Goal: Task Accomplishment & Management: Use online tool/utility

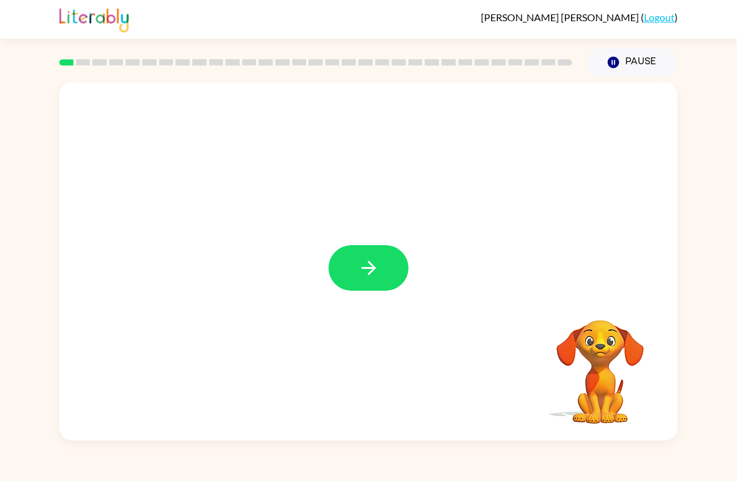
click at [358, 268] on icon "button" at bounding box center [369, 268] width 22 height 22
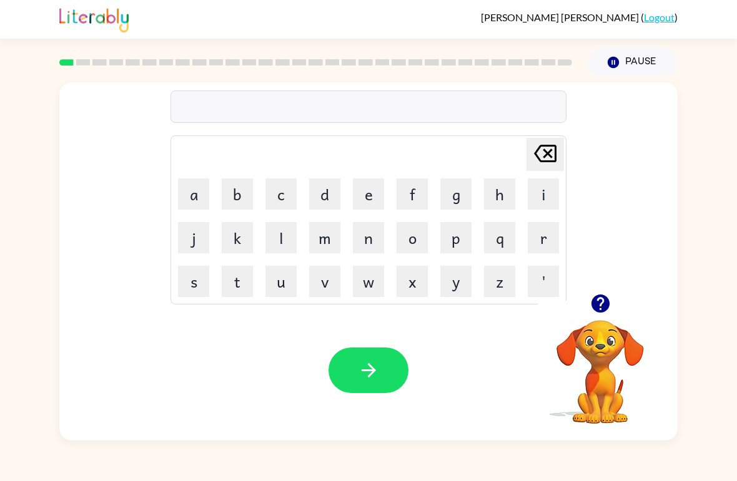
click at [201, 281] on button "s" at bounding box center [193, 281] width 31 height 31
click at [492, 202] on button "h" at bounding box center [499, 194] width 31 height 31
click at [281, 287] on button "u" at bounding box center [280, 281] width 31 height 31
click at [192, 273] on button "s" at bounding box center [193, 281] width 31 height 31
click at [497, 195] on button "h" at bounding box center [499, 194] width 31 height 31
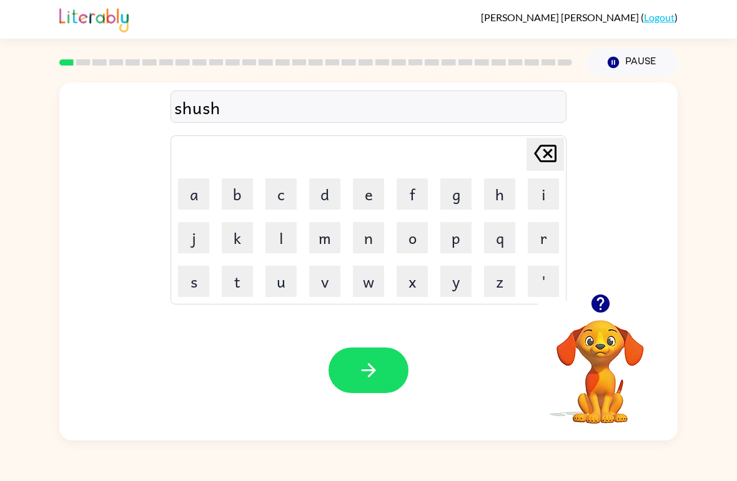
click at [355, 366] on button "button" at bounding box center [368, 371] width 80 height 46
click at [207, 197] on button "a" at bounding box center [193, 194] width 31 height 31
click at [465, 239] on button "p" at bounding box center [455, 237] width 31 height 31
click at [369, 195] on button "e" at bounding box center [368, 194] width 31 height 31
click at [529, 241] on button "r" at bounding box center [543, 237] width 31 height 31
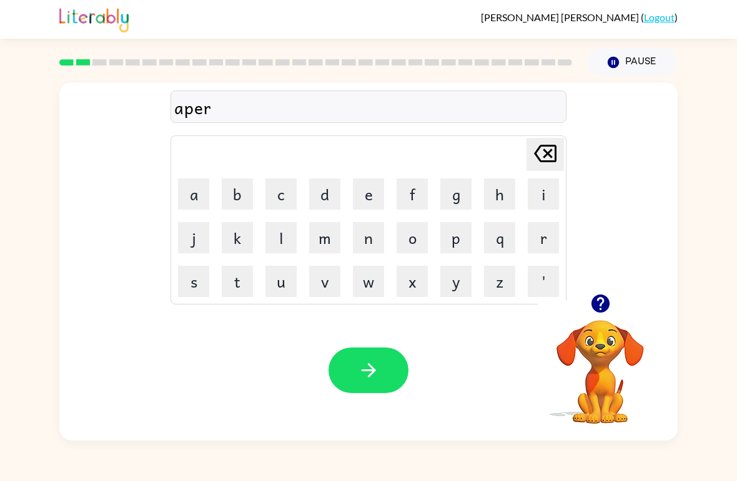
click at [366, 239] on button "n" at bounding box center [368, 237] width 31 height 31
click at [283, 194] on button "c" at bounding box center [280, 194] width 31 height 31
click at [361, 187] on button "e" at bounding box center [368, 194] width 31 height 31
click at [193, 282] on button "s" at bounding box center [193, 281] width 31 height 31
click at [538, 157] on icon at bounding box center [545, 153] width 22 height 17
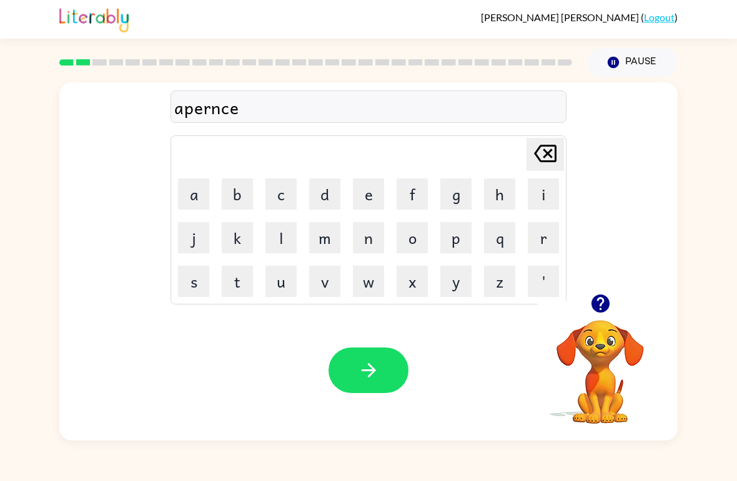
click at [538, 157] on icon "[PERSON_NAME] last character input" at bounding box center [545, 154] width 30 height 30
click at [544, 152] on icon "[PERSON_NAME] last character input" at bounding box center [545, 154] width 30 height 30
click at [543, 152] on icon "[PERSON_NAME] last character input" at bounding box center [545, 154] width 30 height 30
click at [552, 157] on icon "[PERSON_NAME] last character input" at bounding box center [545, 154] width 30 height 30
click at [534, 238] on button "r" at bounding box center [543, 237] width 31 height 31
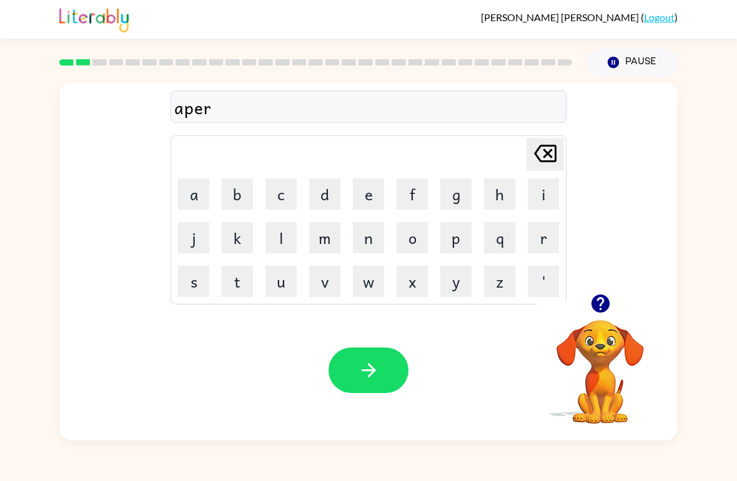
click at [599, 305] on icon "button" at bounding box center [600, 304] width 18 height 18
click at [371, 191] on button "e" at bounding box center [368, 194] width 31 height 31
click at [364, 250] on button "n" at bounding box center [368, 237] width 31 height 31
click at [282, 182] on button "c" at bounding box center [280, 194] width 31 height 31
click at [373, 195] on button "e" at bounding box center [368, 194] width 31 height 31
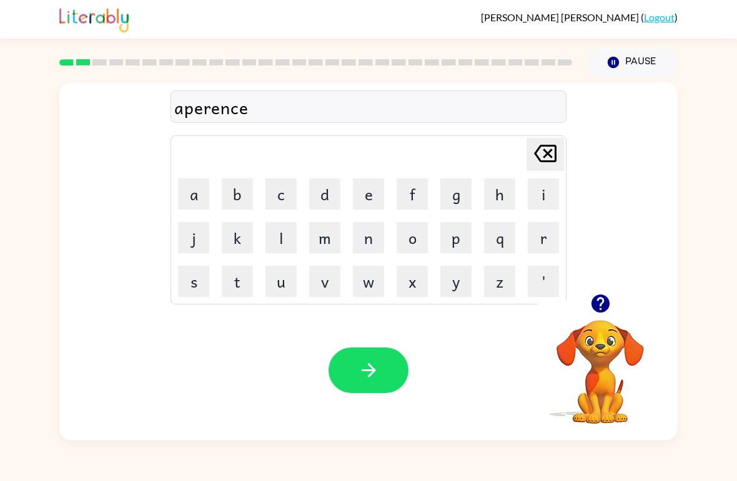
click at [192, 291] on button "s" at bounding box center [193, 281] width 31 height 31
click at [379, 364] on icon "button" at bounding box center [369, 371] width 22 height 22
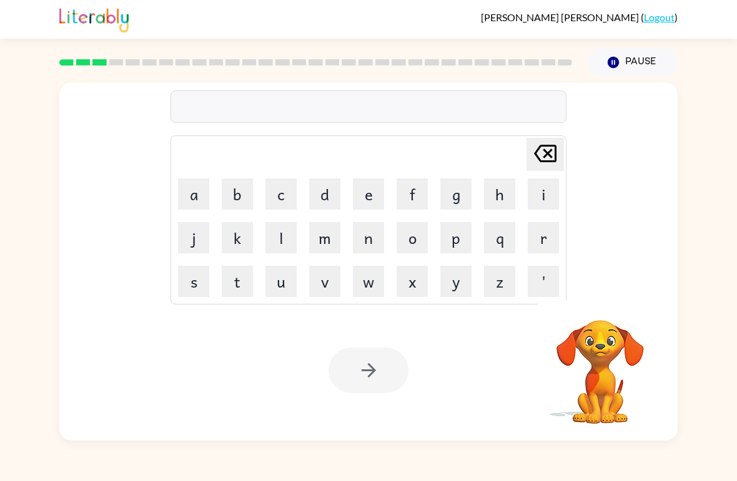
click at [549, 230] on button "r" at bounding box center [543, 237] width 31 height 31
click at [194, 196] on button "a" at bounding box center [193, 194] width 31 height 31
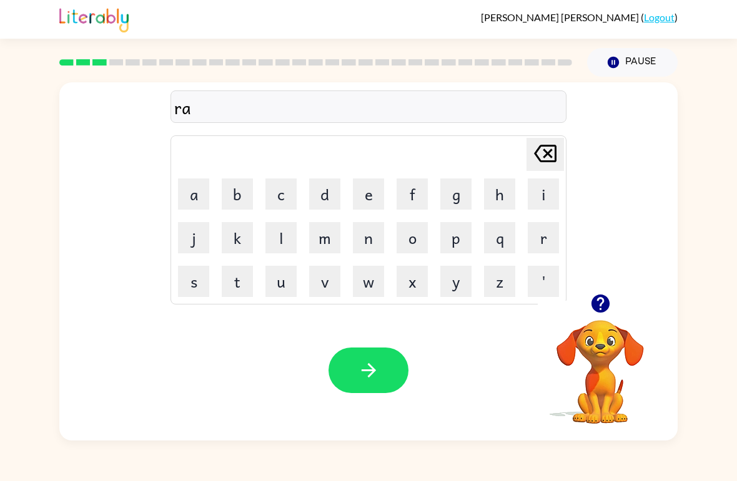
click at [545, 148] on icon "[PERSON_NAME] last character input" at bounding box center [545, 154] width 30 height 30
click at [370, 200] on button "e" at bounding box center [368, 194] width 31 height 31
click at [196, 200] on button "a" at bounding box center [193, 194] width 31 height 31
click at [276, 235] on button "l" at bounding box center [280, 237] width 31 height 31
click at [548, 203] on button "i" at bounding box center [543, 194] width 31 height 31
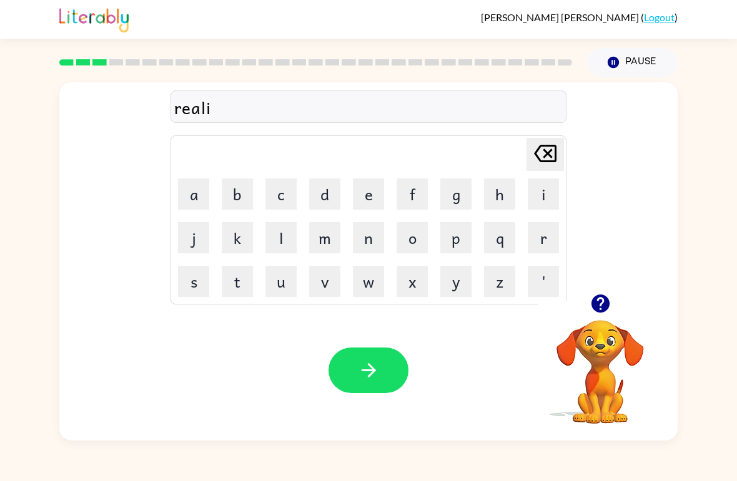
click at [240, 277] on button "t" at bounding box center [237, 281] width 31 height 31
click at [469, 272] on button "y" at bounding box center [455, 281] width 31 height 31
click at [364, 360] on icon "button" at bounding box center [369, 371] width 22 height 22
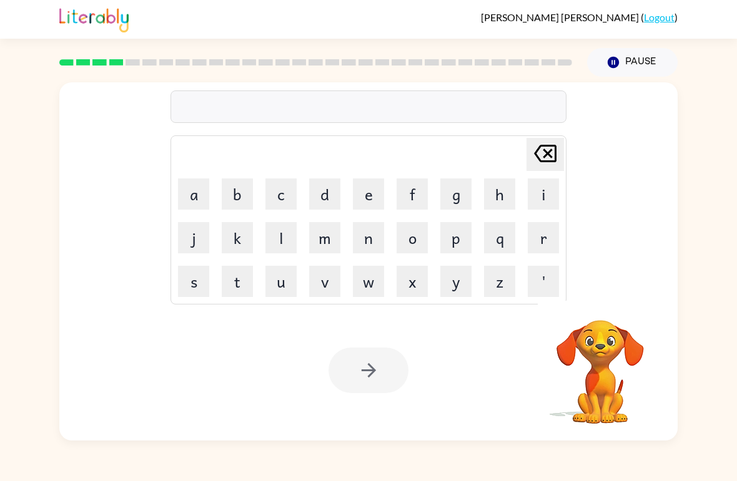
click at [371, 204] on button "e" at bounding box center [368, 194] width 31 height 31
click at [279, 247] on button "l" at bounding box center [280, 237] width 31 height 31
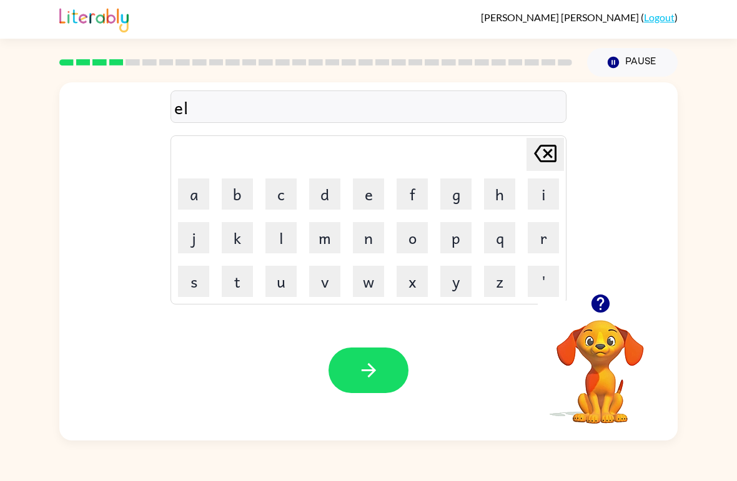
click at [541, 197] on button "i" at bounding box center [543, 194] width 31 height 31
click at [322, 242] on button "m" at bounding box center [324, 237] width 31 height 31
click at [537, 203] on button "i" at bounding box center [543, 194] width 31 height 31
click at [357, 247] on button "n" at bounding box center [368, 237] width 31 height 31
click at [195, 200] on button "a" at bounding box center [193, 194] width 31 height 31
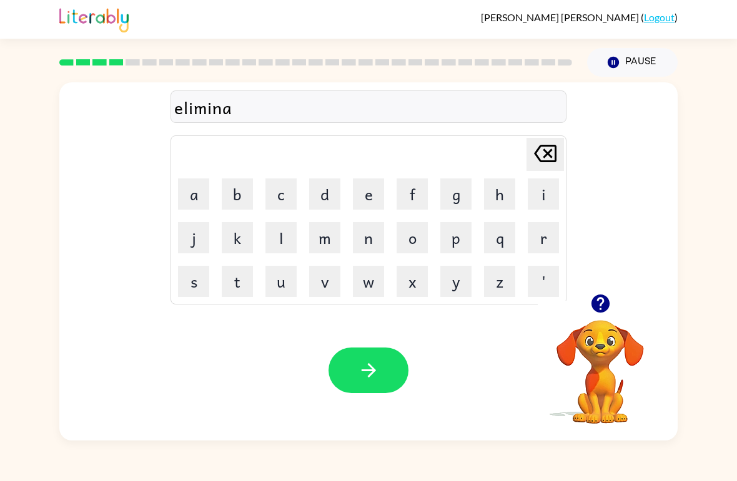
click at [238, 269] on button "t" at bounding box center [237, 281] width 31 height 31
click at [365, 197] on button "e" at bounding box center [368, 194] width 31 height 31
click at [365, 378] on icon "button" at bounding box center [369, 371] width 22 height 22
click at [315, 194] on button "d" at bounding box center [324, 194] width 31 height 31
click at [274, 291] on button "u" at bounding box center [280, 281] width 31 height 31
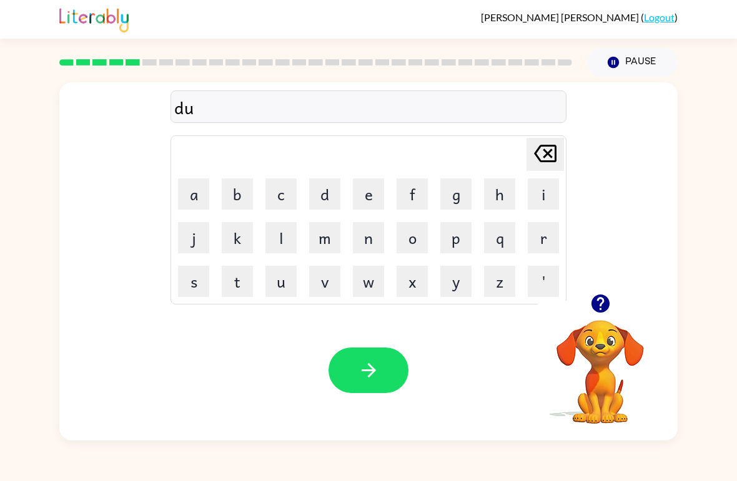
click at [452, 238] on button "p" at bounding box center [455, 237] width 31 height 31
click at [280, 242] on button "l" at bounding box center [280, 237] width 31 height 31
click at [545, 199] on button "i" at bounding box center [543, 194] width 31 height 31
click at [286, 197] on button "c" at bounding box center [280, 194] width 31 height 31
click at [200, 195] on button "a" at bounding box center [193, 194] width 31 height 31
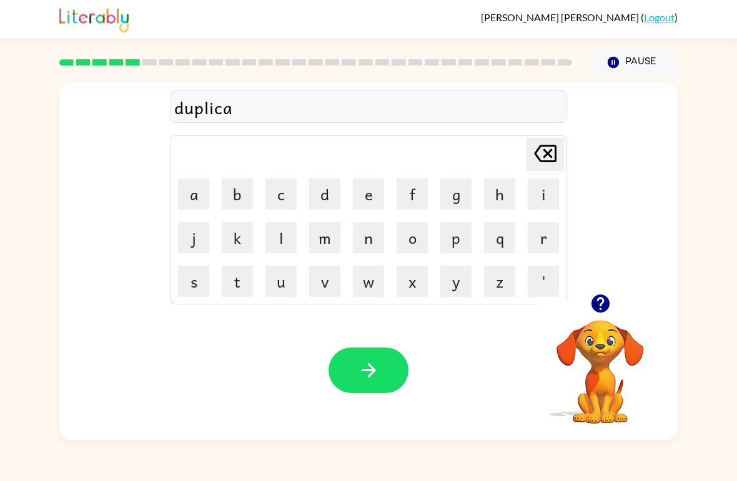
click at [233, 285] on button "t" at bounding box center [237, 281] width 31 height 31
click at [372, 194] on button "e" at bounding box center [368, 194] width 31 height 31
click at [346, 375] on button "button" at bounding box center [368, 371] width 80 height 46
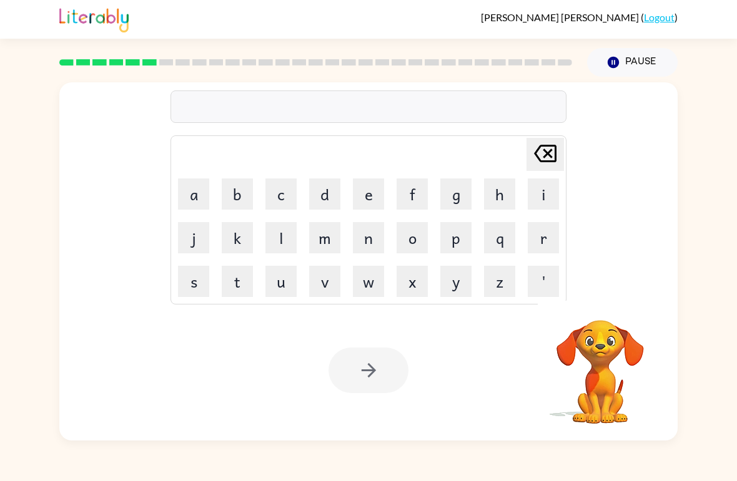
click at [326, 283] on button "v" at bounding box center [324, 281] width 31 height 31
click at [194, 199] on button "a" at bounding box center [193, 194] width 31 height 31
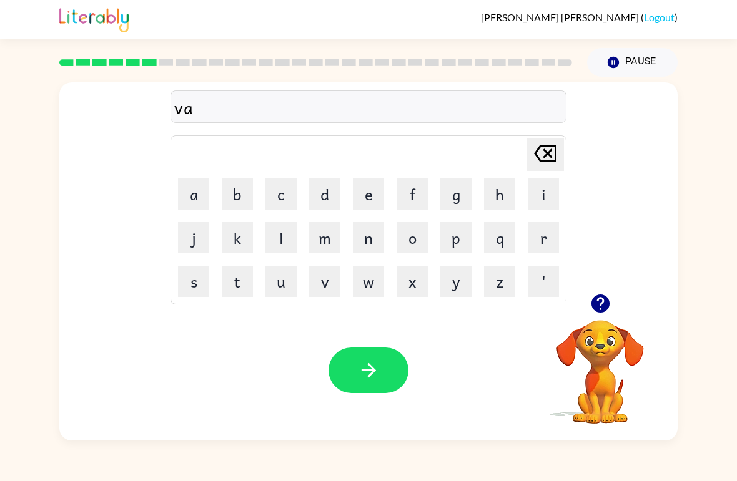
click at [283, 196] on button "c" at bounding box center [280, 194] width 31 height 31
click at [194, 197] on button "a" at bounding box center [193, 194] width 31 height 31
click at [238, 284] on button "t" at bounding box center [237, 281] width 31 height 31
click at [556, 190] on button "i" at bounding box center [543, 194] width 31 height 31
click at [420, 240] on button "o" at bounding box center [411, 237] width 31 height 31
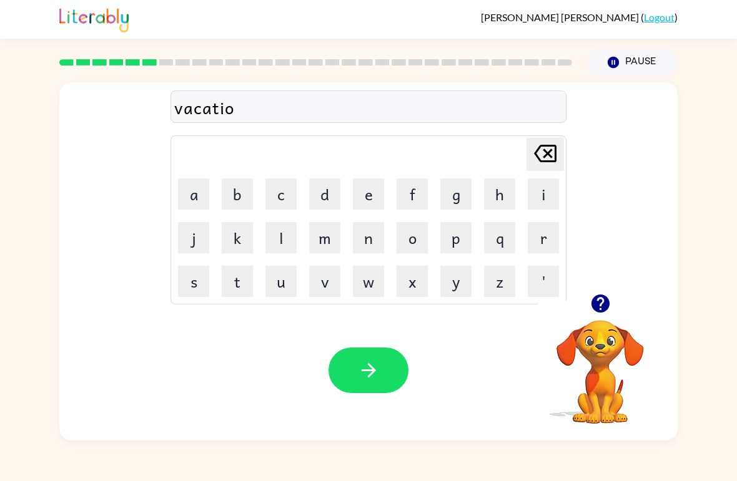
click at [373, 233] on button "n" at bounding box center [368, 237] width 31 height 31
click at [587, 312] on button "button" at bounding box center [600, 304] width 32 height 32
click at [356, 393] on button "button" at bounding box center [368, 371] width 80 height 46
click at [446, 243] on button "p" at bounding box center [455, 237] width 31 height 31
click at [409, 237] on button "o" at bounding box center [411, 237] width 31 height 31
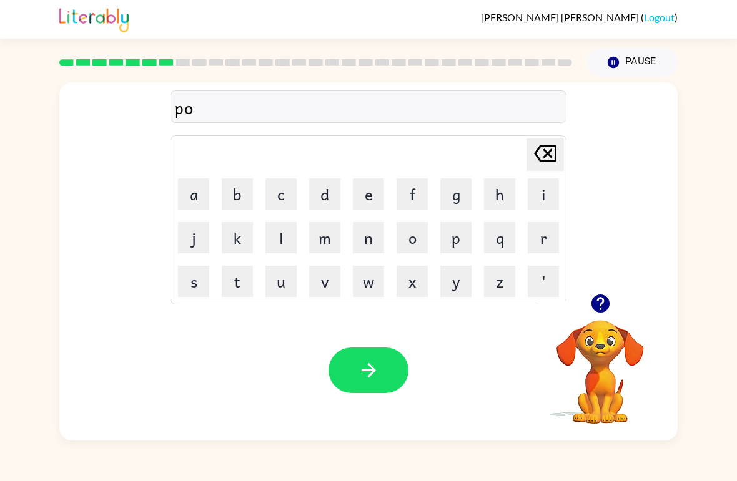
click at [326, 191] on button "d" at bounding box center [324, 194] width 31 height 31
click at [287, 238] on button "l" at bounding box center [280, 237] width 31 height 31
click at [365, 191] on button "e" at bounding box center [368, 194] width 31 height 31
click at [546, 152] on icon at bounding box center [545, 153] width 22 height 17
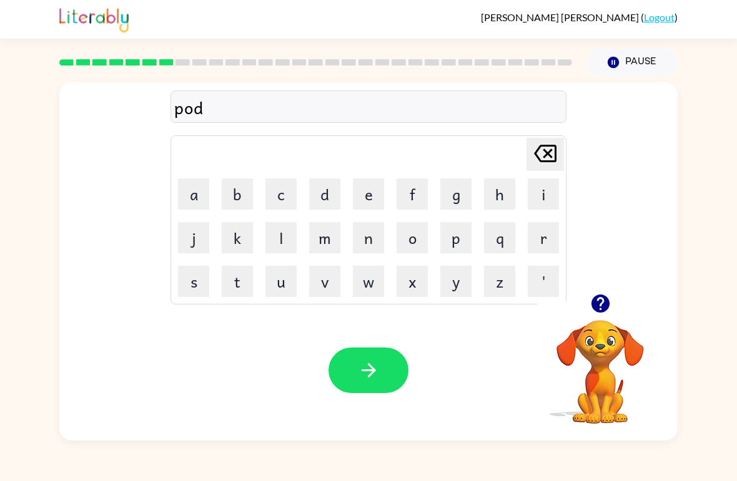
click at [551, 150] on icon at bounding box center [545, 153] width 22 height 17
click at [410, 237] on button "o" at bounding box center [411, 237] width 31 height 31
click at [330, 184] on button "d" at bounding box center [324, 194] width 31 height 31
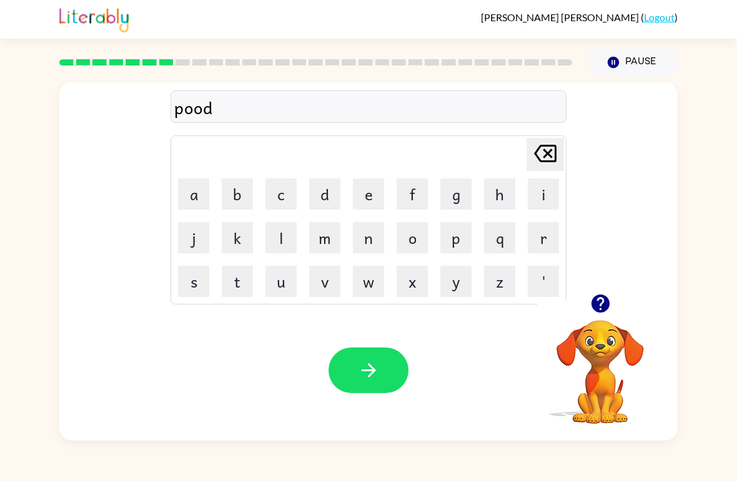
click at [278, 237] on button "l" at bounding box center [280, 237] width 31 height 31
click at [371, 188] on button "e" at bounding box center [368, 194] width 31 height 31
click at [363, 359] on button "button" at bounding box center [368, 371] width 80 height 46
click at [466, 232] on button "p" at bounding box center [455, 237] width 31 height 31
click at [544, 234] on button "r" at bounding box center [543, 237] width 31 height 31
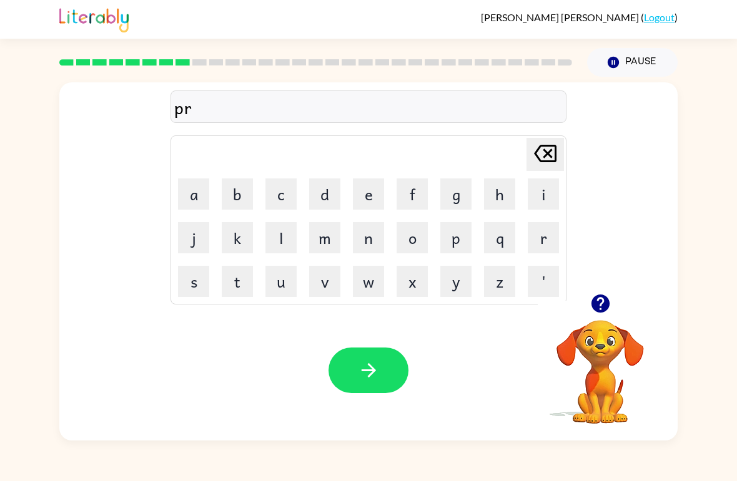
click at [232, 281] on button "t" at bounding box center [237, 281] width 31 height 31
click at [547, 179] on button "i" at bounding box center [543, 194] width 31 height 31
click at [542, 152] on icon "[PERSON_NAME] last character input" at bounding box center [545, 154] width 30 height 30
click at [542, 151] on icon "[PERSON_NAME] last character input" at bounding box center [545, 154] width 30 height 30
click at [548, 155] on icon at bounding box center [545, 153] width 22 height 17
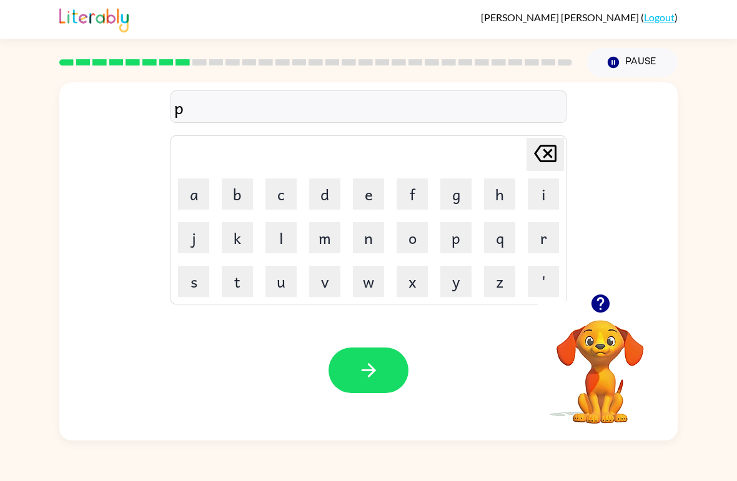
click at [202, 199] on button "a" at bounding box center [193, 194] width 31 height 31
click at [542, 240] on button "r" at bounding box center [543, 237] width 31 height 31
click at [234, 284] on button "t" at bounding box center [237, 281] width 31 height 31
click at [545, 197] on button "i" at bounding box center [543, 194] width 31 height 31
click at [280, 187] on button "c" at bounding box center [280, 194] width 31 height 31
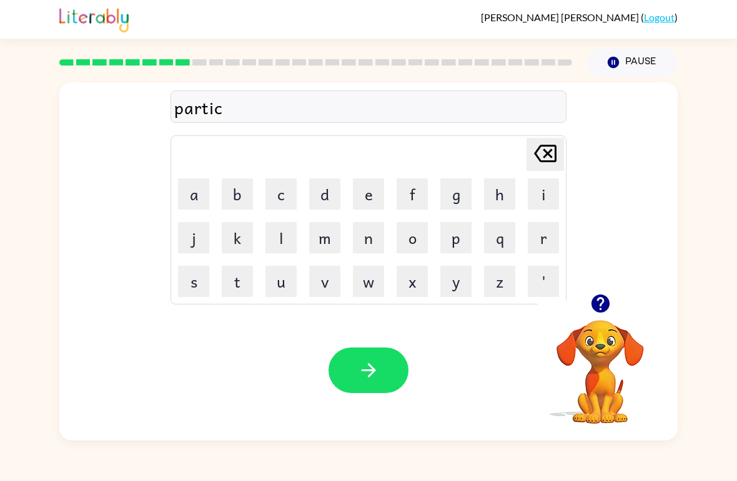
click at [206, 197] on button "a" at bounding box center [193, 194] width 31 height 31
click at [283, 240] on button "l" at bounding box center [280, 237] width 31 height 31
click at [393, 356] on button "button" at bounding box center [368, 371] width 80 height 46
click at [596, 309] on icon "button" at bounding box center [600, 304] width 18 height 18
click at [537, 250] on button "r" at bounding box center [543, 237] width 31 height 31
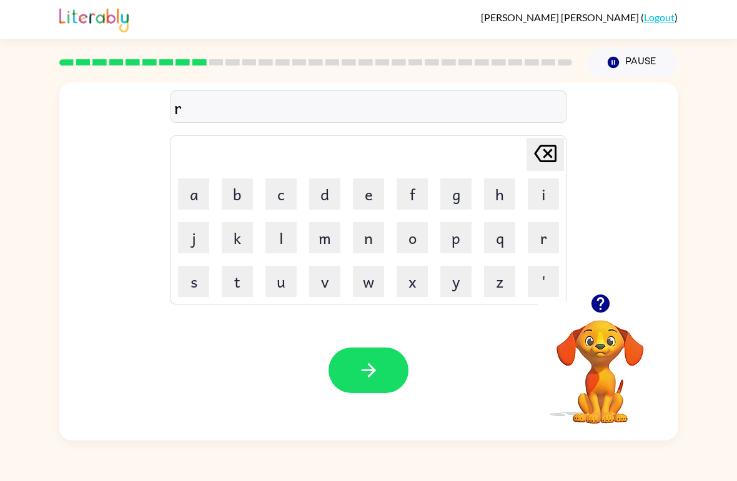
click at [358, 187] on button "e" at bounding box center [368, 194] width 31 height 31
click at [272, 189] on button "c" at bounding box center [280, 194] width 31 height 31
click at [192, 192] on button "a" at bounding box center [193, 194] width 31 height 31
click at [455, 240] on button "p" at bounding box center [455, 237] width 31 height 31
click at [236, 284] on button "t" at bounding box center [237, 281] width 31 height 31
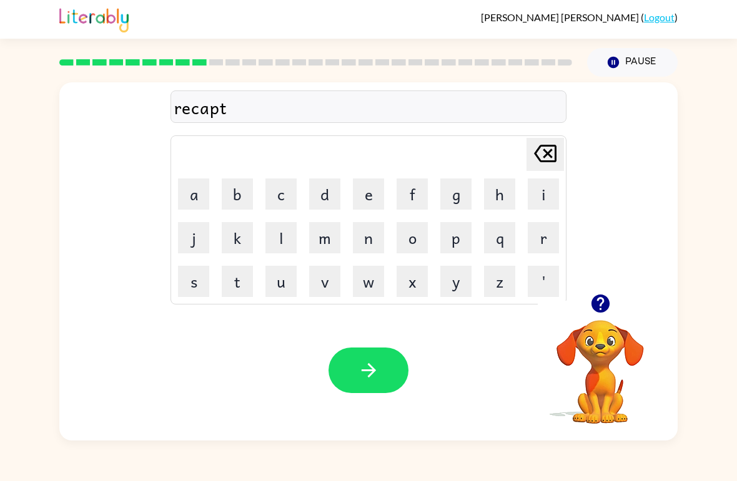
click at [279, 285] on button "u" at bounding box center [280, 281] width 31 height 31
click at [368, 187] on button "e" at bounding box center [368, 194] width 31 height 31
click at [544, 157] on icon at bounding box center [545, 153] width 22 height 17
click at [545, 235] on button "r" at bounding box center [543, 237] width 31 height 31
click at [356, 183] on button "e" at bounding box center [368, 194] width 31 height 31
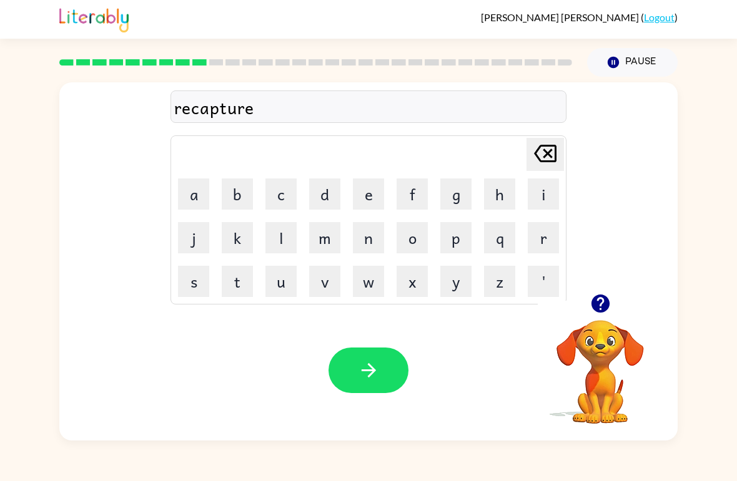
click at [355, 368] on button "button" at bounding box center [368, 371] width 80 height 46
click at [456, 249] on button "p" at bounding box center [455, 237] width 31 height 31
click at [544, 244] on button "r" at bounding box center [543, 237] width 31 height 31
click at [366, 185] on button "e" at bounding box center [368, 194] width 31 height 31
click at [193, 273] on button "s" at bounding box center [193, 281] width 31 height 31
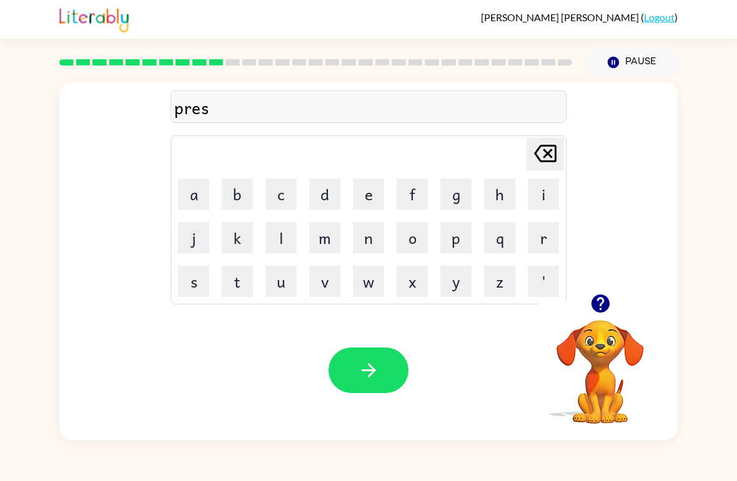
click at [274, 194] on button "c" at bounding box center [280, 194] width 31 height 31
click at [499, 191] on button "h" at bounding box center [499, 194] width 31 height 31
click at [403, 235] on button "o" at bounding box center [411, 237] width 31 height 31
click at [403, 234] on button "o" at bounding box center [411, 237] width 31 height 31
click at [276, 236] on button "l" at bounding box center [280, 237] width 31 height 31
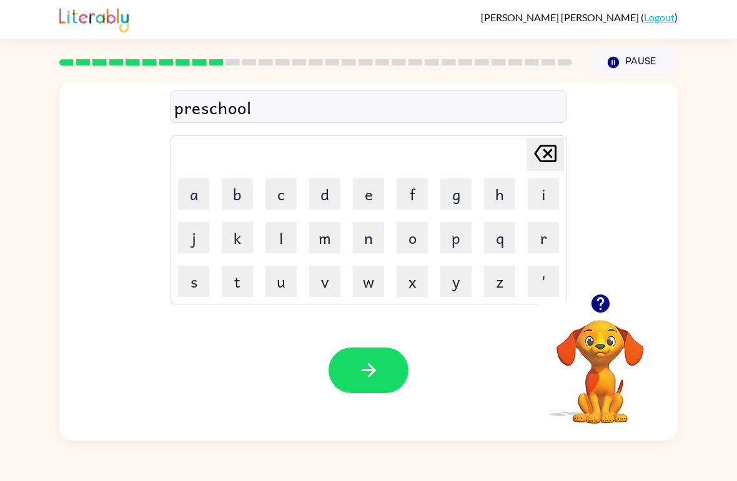
click at [375, 375] on icon "button" at bounding box center [369, 371] width 22 height 22
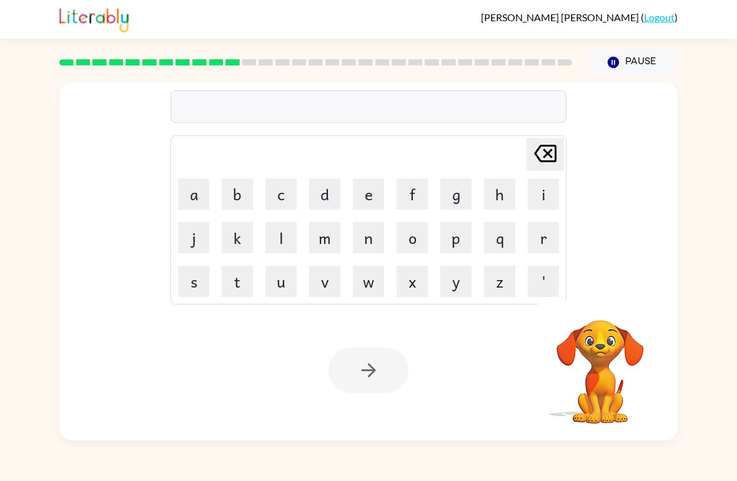
click at [283, 189] on button "c" at bounding box center [280, 194] width 31 height 31
click at [529, 235] on button "r" at bounding box center [543, 237] width 31 height 31
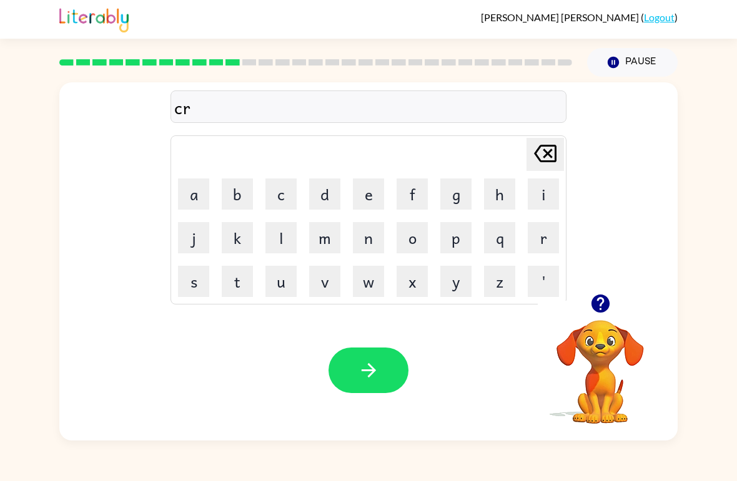
click at [364, 194] on button "e" at bounding box center [368, 194] width 31 height 31
click at [199, 197] on button "a" at bounding box center [193, 194] width 31 height 31
click at [238, 280] on button "t" at bounding box center [237, 281] width 31 height 31
click at [362, 187] on button "e" at bounding box center [368, 194] width 31 height 31
click at [373, 363] on icon "button" at bounding box center [369, 371] width 22 height 22
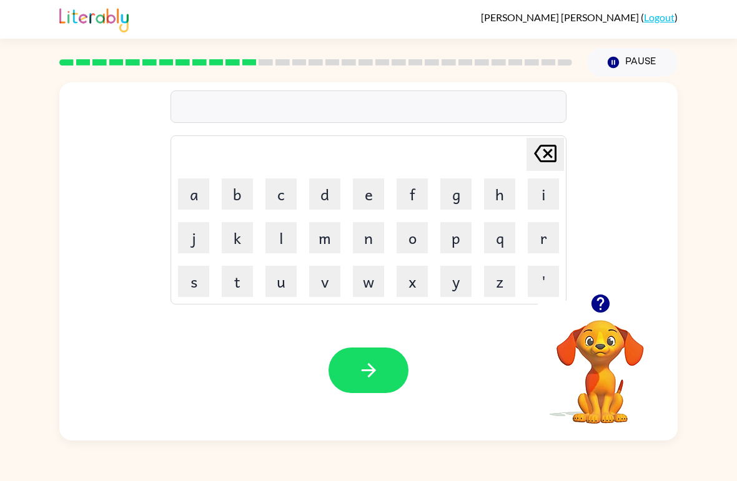
click at [589, 297] on icon "button" at bounding box center [600, 304] width 22 height 22
click at [327, 182] on button "d" at bounding box center [324, 194] width 31 height 31
click at [538, 202] on button "i" at bounding box center [543, 194] width 31 height 31
click at [283, 185] on button "c" at bounding box center [280, 194] width 31 height 31
click at [234, 277] on button "t" at bounding box center [237, 281] width 31 height 31
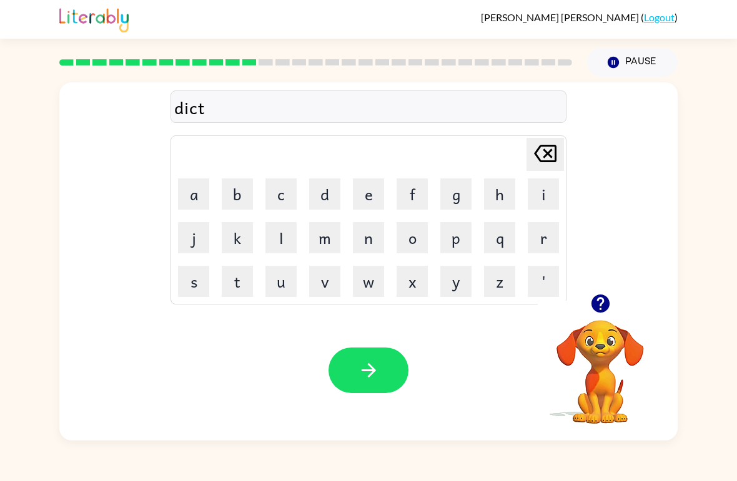
click at [199, 197] on button "a" at bounding box center [193, 194] width 31 height 31
click at [331, 192] on button "d" at bounding box center [324, 194] width 31 height 31
click at [373, 204] on button "e" at bounding box center [368, 194] width 31 height 31
click at [376, 375] on icon "button" at bounding box center [369, 371] width 22 height 22
click at [461, 232] on button "p" at bounding box center [455, 237] width 31 height 31
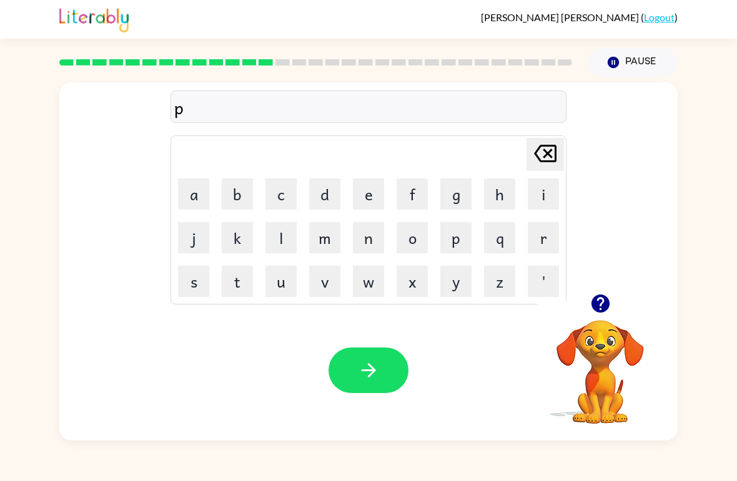
click at [544, 190] on button "i" at bounding box center [543, 194] width 31 height 31
click at [547, 152] on icon "[PERSON_NAME] last character input" at bounding box center [545, 154] width 30 height 30
click at [188, 203] on button "a" at bounding box center [193, 194] width 31 height 31
click at [547, 182] on button "i" at bounding box center [543, 194] width 31 height 31
click at [323, 252] on button "m" at bounding box center [324, 237] width 31 height 31
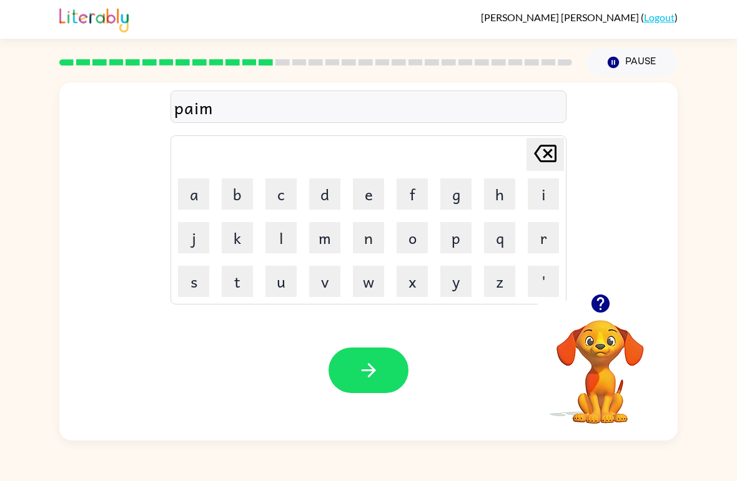
click at [547, 156] on icon at bounding box center [545, 153] width 22 height 17
click at [545, 162] on icon at bounding box center [545, 153] width 22 height 17
click at [450, 289] on button "y" at bounding box center [455, 281] width 31 height 31
click at [336, 228] on button "m" at bounding box center [324, 237] width 31 height 31
click at [366, 199] on button "e" at bounding box center [368, 194] width 31 height 31
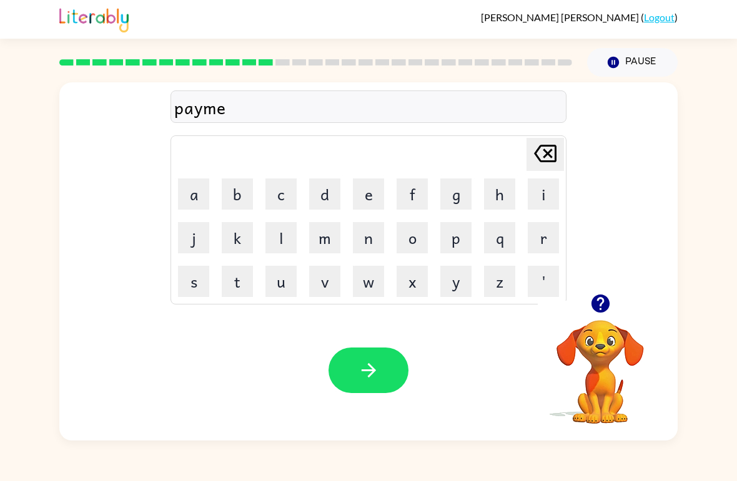
click at [368, 233] on button "n" at bounding box center [368, 237] width 31 height 31
click at [232, 288] on button "t" at bounding box center [237, 281] width 31 height 31
click at [367, 375] on icon "button" at bounding box center [369, 371] width 22 height 22
click at [602, 318] on button "button" at bounding box center [600, 304] width 32 height 32
click at [326, 242] on button "m" at bounding box center [324, 237] width 31 height 31
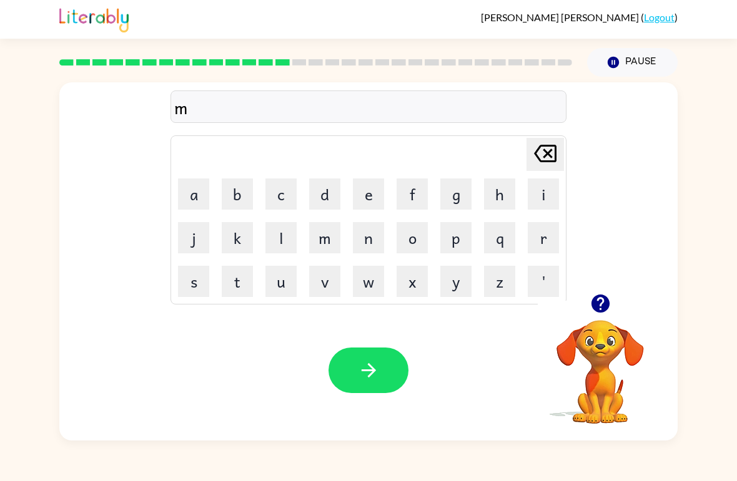
click at [197, 198] on button "a" at bounding box center [193, 194] width 31 height 31
click at [197, 247] on button "j" at bounding box center [193, 237] width 31 height 31
click at [419, 228] on button "o" at bounding box center [411, 237] width 31 height 31
click at [548, 230] on button "r" at bounding box center [543, 237] width 31 height 31
click at [344, 377] on button "button" at bounding box center [368, 371] width 80 height 46
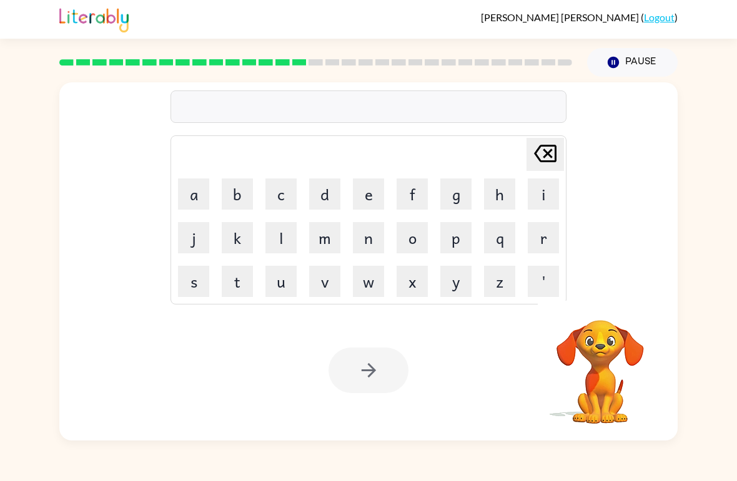
click at [192, 281] on button "s" at bounding box center [193, 281] width 31 height 31
click at [458, 247] on button "p" at bounding box center [455, 237] width 31 height 31
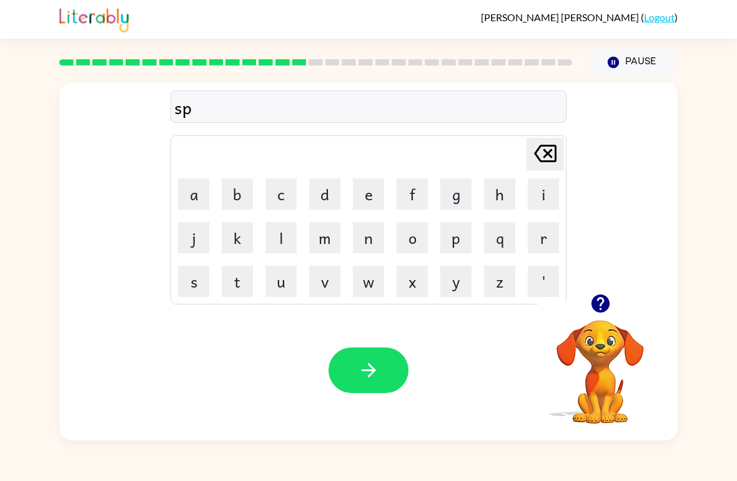
click at [539, 233] on button "r" at bounding box center [543, 237] width 31 height 31
click at [542, 164] on icon "[PERSON_NAME] last character input" at bounding box center [545, 154] width 30 height 30
click at [182, 199] on button "a" at bounding box center [193, 194] width 31 height 31
click at [536, 233] on button "r" at bounding box center [543, 237] width 31 height 31
click at [232, 233] on button "k" at bounding box center [237, 237] width 31 height 31
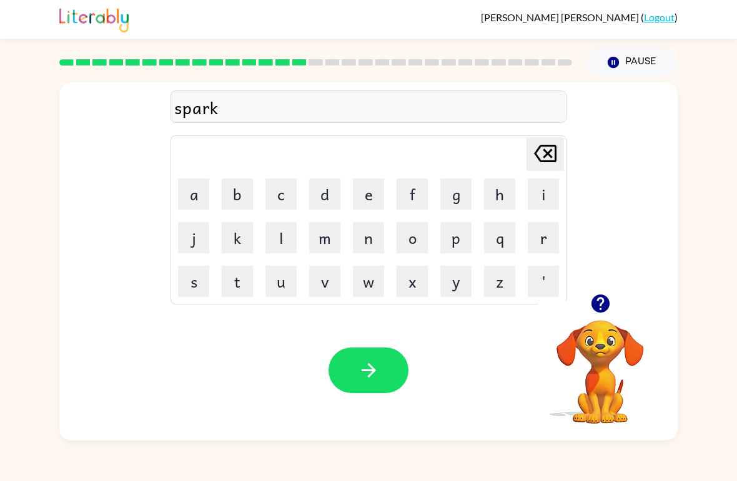
click at [370, 372] on icon "button" at bounding box center [369, 371] width 22 height 22
click at [458, 243] on button "p" at bounding box center [455, 237] width 31 height 31
click at [208, 199] on button "a" at bounding box center [193, 194] width 31 height 31
click at [285, 253] on button "l" at bounding box center [280, 237] width 31 height 31
click at [397, 401] on div "Your browser must support playing .mp4 files to use Literably. Please try using…" at bounding box center [368, 370] width 618 height 140
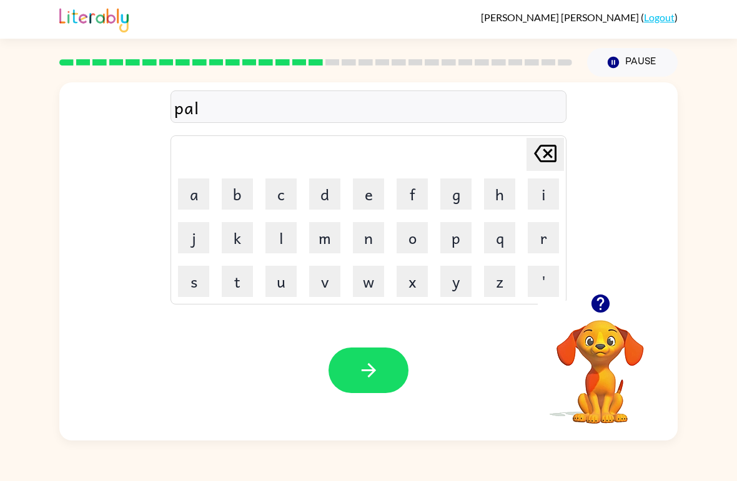
click at [374, 380] on icon "button" at bounding box center [369, 371] width 22 height 22
click at [189, 283] on button "s" at bounding box center [193, 281] width 31 height 31
click at [465, 238] on button "p" at bounding box center [455, 237] width 31 height 31
click at [539, 203] on button "i" at bounding box center [543, 194] width 31 height 31
click at [376, 228] on button "n" at bounding box center [368, 237] width 31 height 31
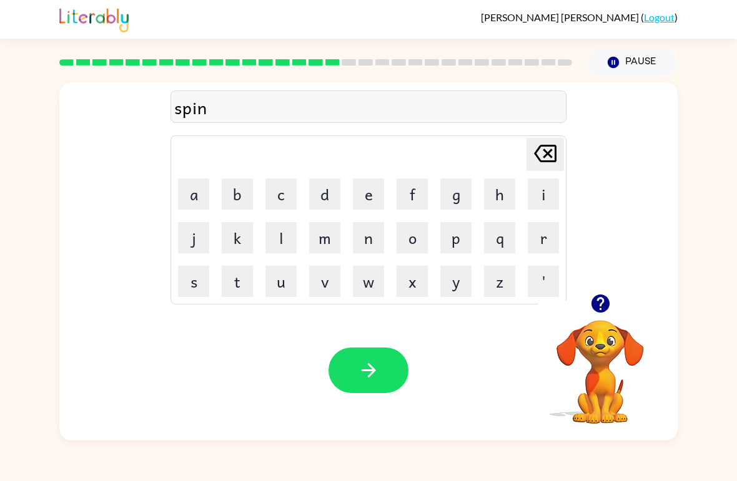
click at [541, 196] on button "i" at bounding box center [543, 194] width 31 height 31
click at [371, 243] on button "n" at bounding box center [368, 237] width 31 height 31
click at [466, 184] on button "g" at bounding box center [455, 194] width 31 height 31
click at [357, 393] on button "button" at bounding box center [368, 371] width 80 height 46
click at [596, 304] on icon "button" at bounding box center [600, 304] width 18 height 18
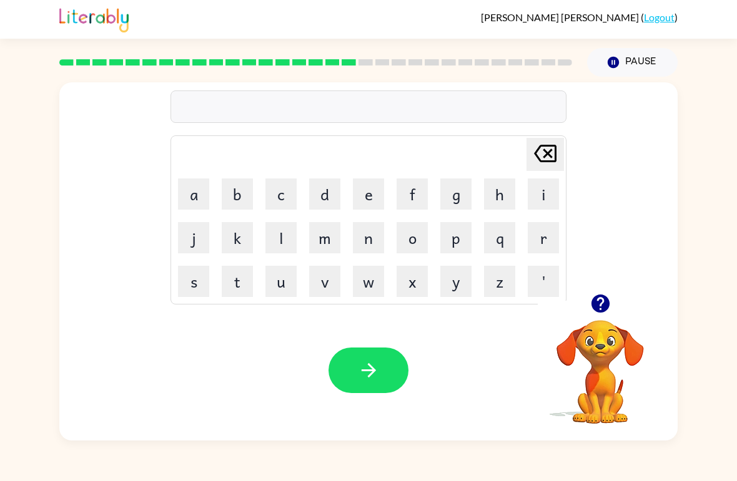
click at [456, 187] on button "g" at bounding box center [455, 194] width 31 height 31
click at [541, 235] on button "r" at bounding box center [543, 237] width 31 height 31
click at [188, 194] on button "a" at bounding box center [193, 194] width 31 height 31
click at [372, 232] on button "n" at bounding box center [368, 237] width 31 height 31
click at [320, 194] on button "d" at bounding box center [324, 194] width 31 height 31
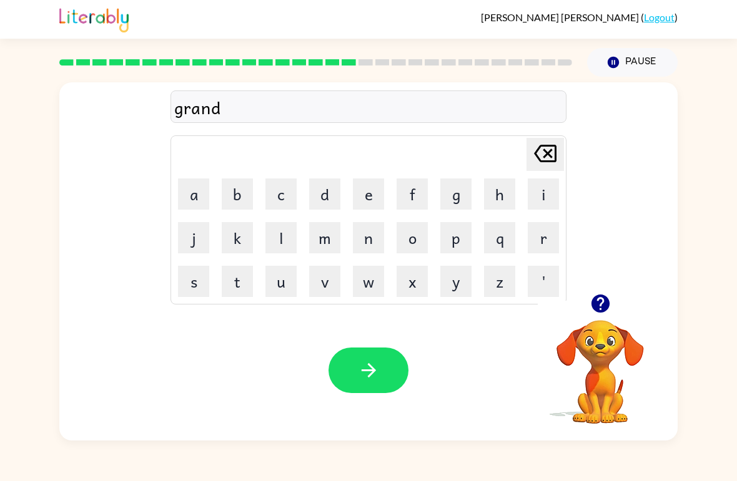
click at [466, 225] on button "p" at bounding box center [455, 237] width 31 height 31
click at [542, 199] on button "i" at bounding box center [543, 194] width 31 height 31
click at [375, 197] on button "e" at bounding box center [368, 194] width 31 height 31
click at [199, 282] on button "s" at bounding box center [193, 281] width 31 height 31
click at [242, 276] on button "t" at bounding box center [237, 281] width 31 height 31
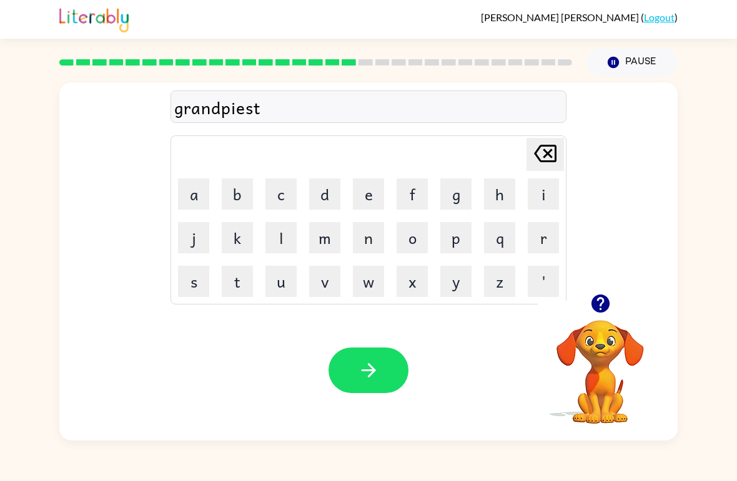
click at [357, 386] on button "button" at bounding box center [368, 371] width 80 height 46
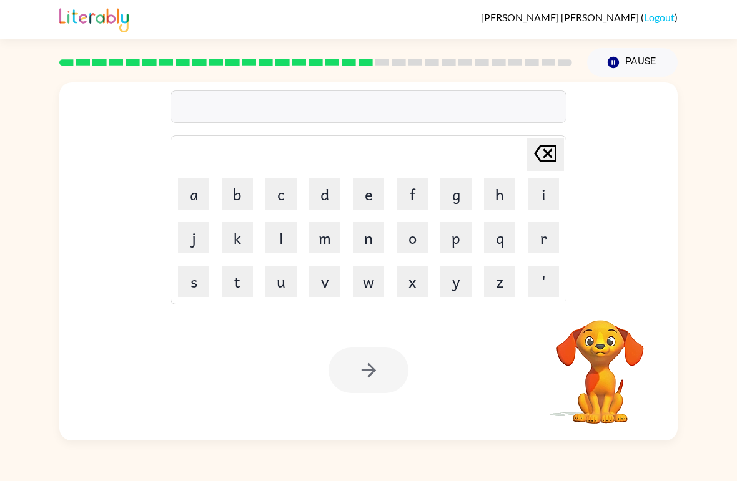
click at [544, 190] on button "i" at bounding box center [543, 194] width 31 height 31
click at [376, 252] on button "n" at bounding box center [368, 237] width 31 height 31
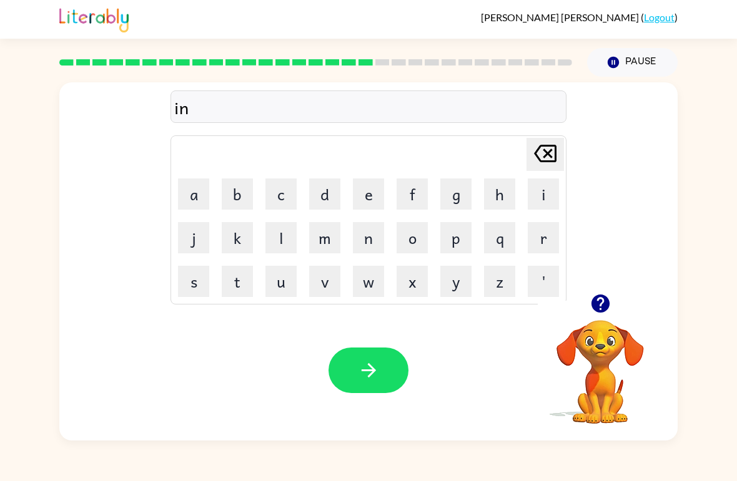
click at [276, 190] on button "c" at bounding box center [280, 194] width 31 height 31
click at [547, 243] on button "r" at bounding box center [543, 237] width 31 height 31
click at [365, 190] on button "e" at bounding box center [368, 194] width 31 height 31
click at [325, 202] on button "d" at bounding box center [324, 194] width 31 height 31
click at [556, 199] on button "i" at bounding box center [543, 194] width 31 height 31
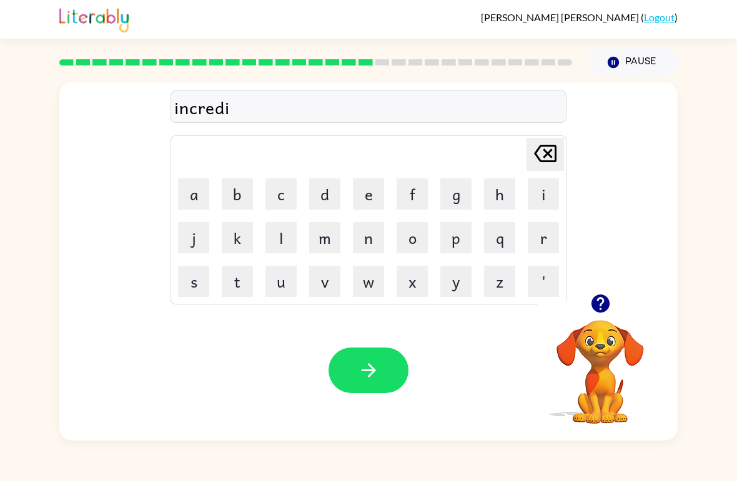
click at [326, 197] on button "d" at bounding box center [324, 194] width 31 height 31
click at [540, 157] on icon "[PERSON_NAME] last character input" at bounding box center [545, 154] width 30 height 30
click at [230, 199] on button "b" at bounding box center [237, 194] width 31 height 31
click at [282, 240] on button "l" at bounding box center [280, 237] width 31 height 31
click at [376, 192] on button "e" at bounding box center [368, 194] width 31 height 31
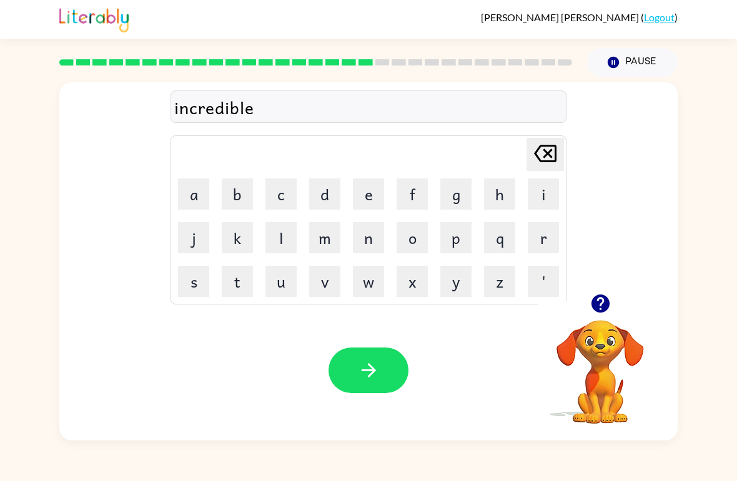
click at [350, 385] on button "button" at bounding box center [368, 371] width 80 height 46
click at [279, 241] on button "l" at bounding box center [280, 237] width 31 height 31
click at [544, 197] on button "i" at bounding box center [543, 194] width 31 height 31
click at [191, 278] on button "s" at bounding box center [193, 281] width 31 height 31
click at [235, 286] on button "t" at bounding box center [237, 281] width 31 height 31
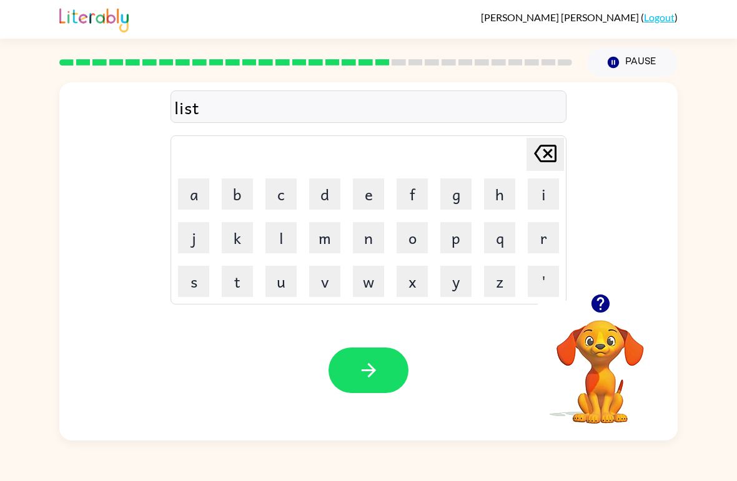
click at [372, 200] on button "e" at bounding box center [368, 194] width 31 height 31
click at [365, 237] on button "n" at bounding box center [368, 237] width 31 height 31
click at [359, 373] on icon "button" at bounding box center [369, 371] width 22 height 22
click at [415, 240] on button "o" at bounding box center [411, 237] width 31 height 31
click at [545, 159] on icon "[PERSON_NAME] last character input" at bounding box center [545, 154] width 30 height 30
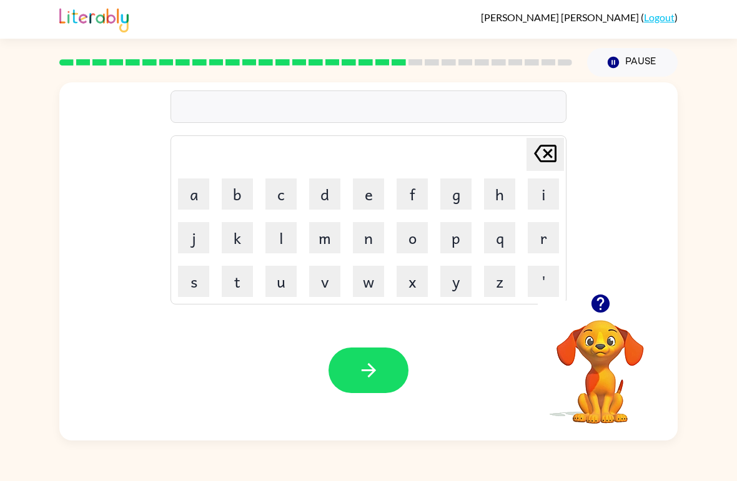
click at [371, 244] on button "n" at bounding box center [368, 237] width 31 height 31
click at [412, 233] on button "o" at bounding box center [411, 237] width 31 height 31
click at [320, 238] on button "m" at bounding box center [324, 237] width 31 height 31
click at [532, 197] on button "i" at bounding box center [543, 194] width 31 height 31
click at [380, 242] on button "n" at bounding box center [368, 237] width 31 height 31
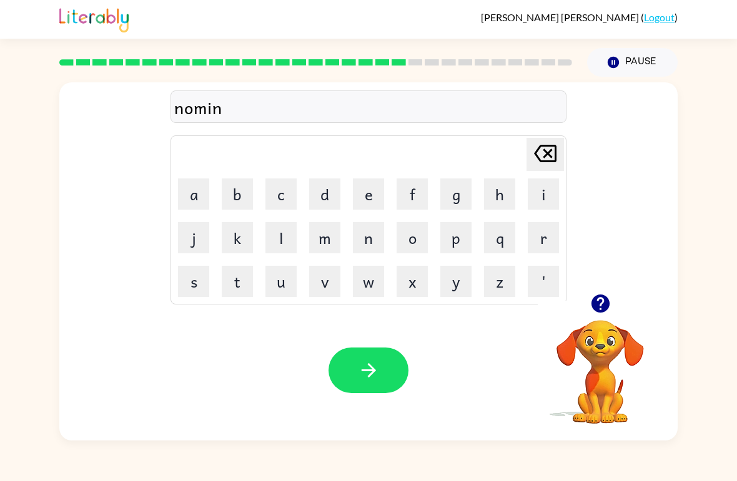
click at [200, 193] on button "a" at bounding box center [193, 194] width 31 height 31
click at [232, 284] on button "t" at bounding box center [237, 281] width 31 height 31
click at [372, 197] on button "e" at bounding box center [368, 194] width 31 height 31
click at [370, 371] on icon "button" at bounding box center [368, 370] width 14 height 14
click at [192, 288] on button "s" at bounding box center [193, 281] width 31 height 31
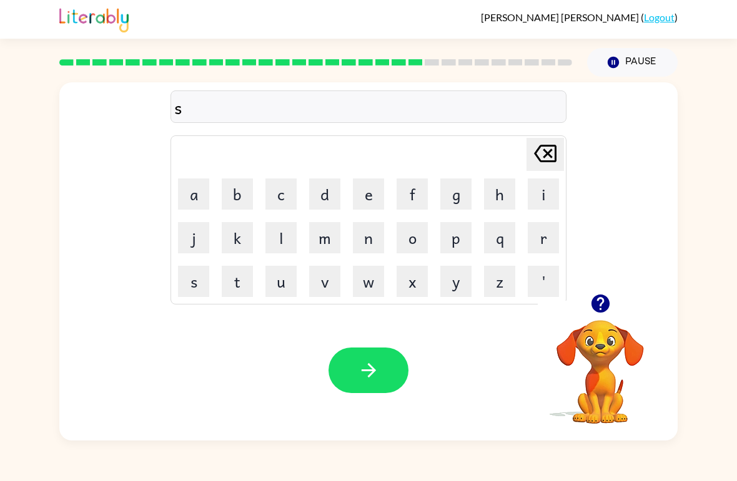
click at [278, 282] on button "u" at bounding box center [280, 281] width 31 height 31
click at [181, 295] on button "s" at bounding box center [193, 281] width 31 height 31
click at [240, 294] on button "t" at bounding box center [237, 281] width 31 height 31
click at [202, 206] on button "a" at bounding box center [193, 194] width 31 height 31
click at [541, 190] on button "i" at bounding box center [543, 194] width 31 height 31
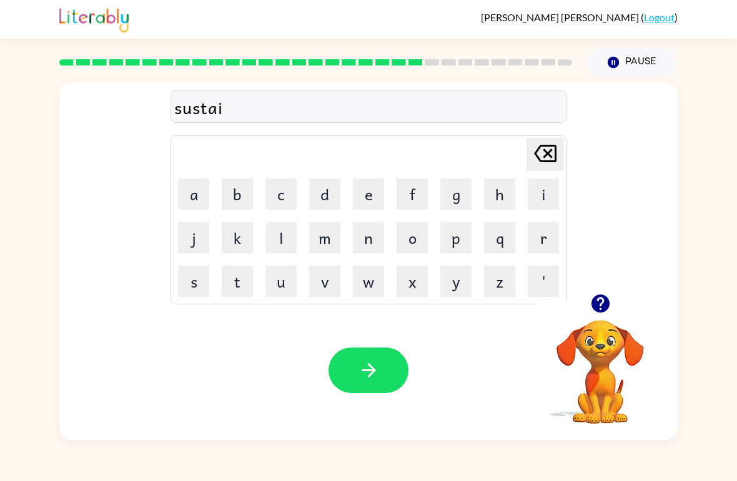
click at [363, 238] on button "n" at bounding box center [368, 237] width 31 height 31
click at [383, 391] on button "button" at bounding box center [368, 371] width 80 height 46
click at [599, 305] on icon "button" at bounding box center [600, 304] width 18 height 18
click at [47, 38] on div "[PERSON_NAME] ( Logout )" at bounding box center [368, 19] width 737 height 39
click at [377, 282] on button "w" at bounding box center [368, 281] width 31 height 31
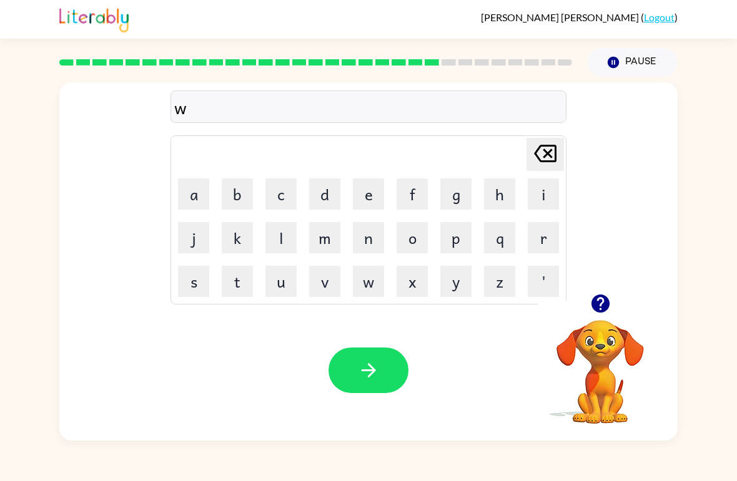
click at [205, 205] on button "a" at bounding box center [193, 194] width 31 height 31
click at [536, 236] on button "r" at bounding box center [543, 237] width 31 height 31
click at [545, 233] on button "r" at bounding box center [543, 237] width 31 height 31
click at [463, 306] on div "Your browser must support playing .mp4 files to use Literably. Please try using…" at bounding box center [368, 370] width 618 height 140
click at [458, 278] on button "y" at bounding box center [455, 281] width 31 height 31
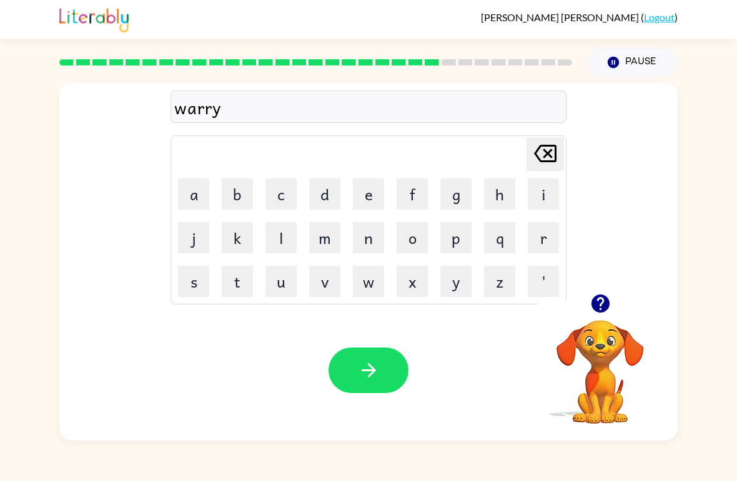
click at [540, 157] on icon "[PERSON_NAME] last character input" at bounding box center [545, 154] width 30 height 30
click at [540, 158] on icon "[PERSON_NAME] last character input" at bounding box center [545, 154] width 30 height 30
click at [538, 204] on button "i" at bounding box center [543, 194] width 31 height 31
click at [546, 227] on button "r" at bounding box center [543, 237] width 31 height 31
click at [427, 291] on button "x" at bounding box center [411, 281] width 31 height 31
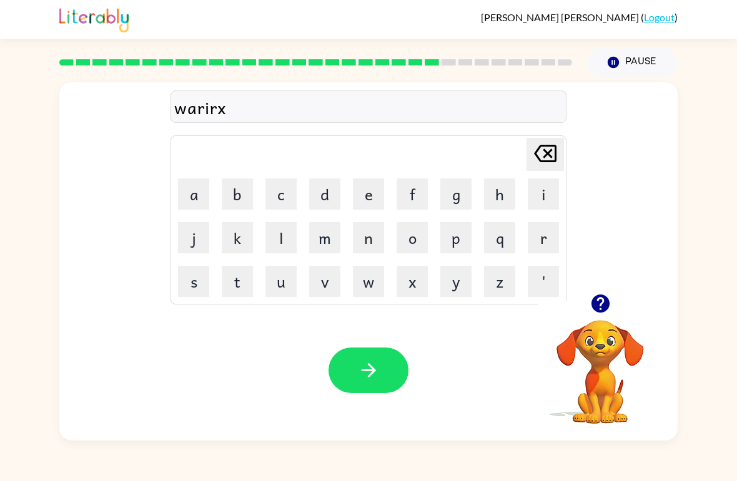
click at [547, 167] on icon "[PERSON_NAME] last character input" at bounding box center [545, 154] width 30 height 30
click at [459, 280] on button "y" at bounding box center [455, 281] width 31 height 31
click at [356, 383] on button "button" at bounding box center [368, 371] width 80 height 46
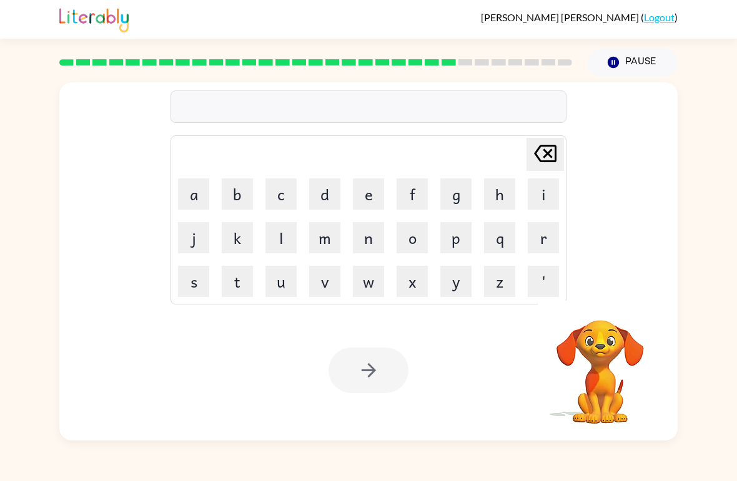
click at [547, 234] on button "r" at bounding box center [543, 237] width 31 height 31
click at [366, 189] on button "e" at bounding box center [368, 194] width 31 height 31
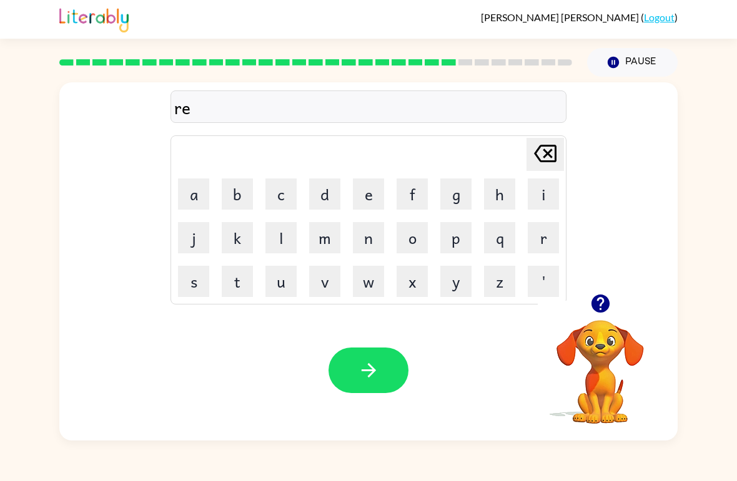
click at [287, 236] on button "l" at bounding box center [280, 237] width 31 height 31
click at [191, 196] on button "a" at bounding box center [193, 194] width 31 height 31
click at [231, 278] on button "t" at bounding box center [237, 281] width 31 height 31
click at [368, 192] on button "e" at bounding box center [368, 194] width 31 height 31
click at [322, 196] on button "d" at bounding box center [324, 194] width 31 height 31
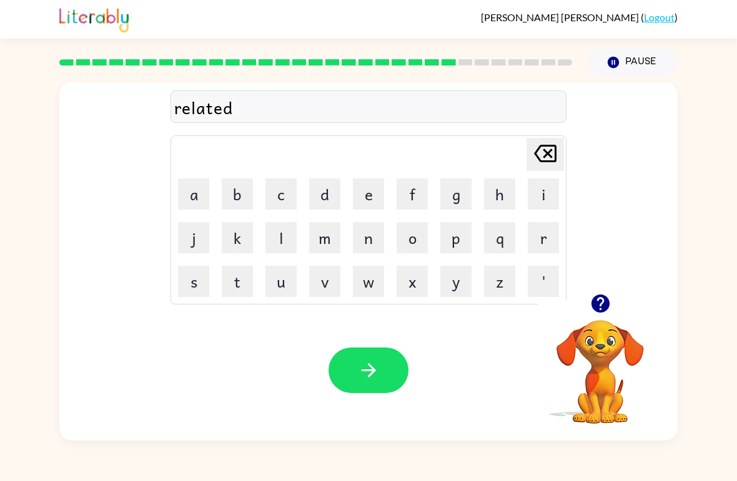
click at [353, 353] on button "button" at bounding box center [368, 371] width 80 height 46
click at [240, 239] on button "k" at bounding box center [237, 237] width 31 height 31
click at [541, 197] on button "i" at bounding box center [543, 194] width 31 height 31
click at [238, 285] on button "t" at bounding box center [237, 281] width 31 height 31
click at [238, 284] on button "t" at bounding box center [237, 281] width 31 height 31
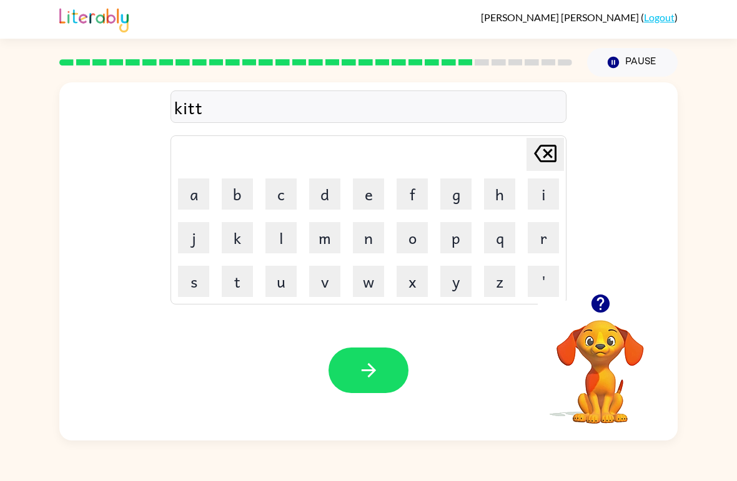
click at [358, 193] on button "e" at bounding box center [368, 194] width 31 height 31
click at [370, 242] on button "n" at bounding box center [368, 237] width 31 height 31
click at [376, 387] on button "button" at bounding box center [368, 371] width 80 height 46
click at [194, 201] on button "a" at bounding box center [193, 194] width 31 height 31
click at [455, 230] on button "p" at bounding box center [455, 237] width 31 height 31
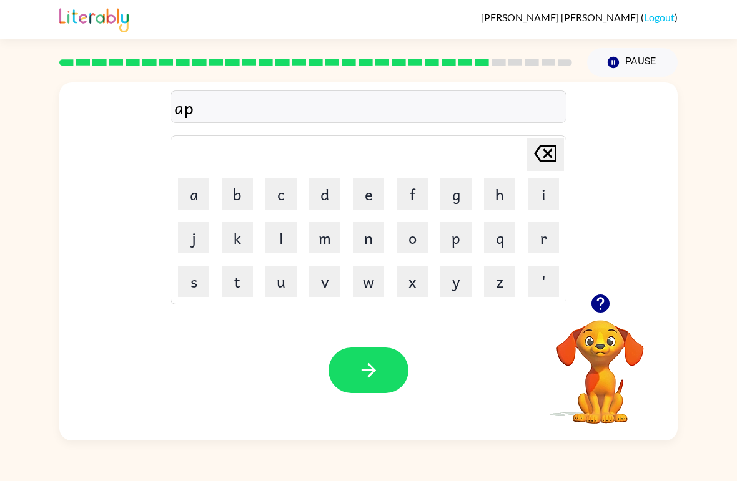
click at [197, 195] on button "a" at bounding box center [193, 194] width 31 height 31
click at [541, 241] on button "r" at bounding box center [543, 237] width 31 height 31
click at [237, 292] on button "t" at bounding box center [237, 281] width 31 height 31
click at [330, 250] on button "m" at bounding box center [324, 237] width 31 height 31
click at [369, 191] on button "e" at bounding box center [368, 194] width 31 height 31
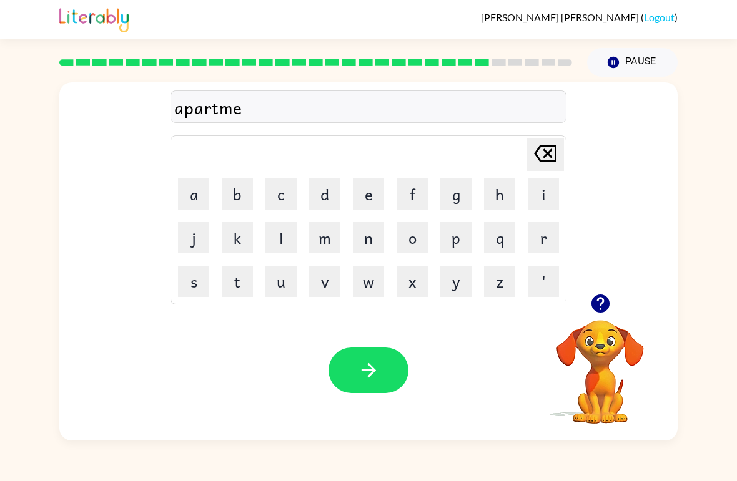
click at [370, 238] on button "n" at bounding box center [368, 237] width 31 height 31
click at [229, 288] on button "t" at bounding box center [237, 281] width 31 height 31
click at [353, 374] on button "button" at bounding box center [368, 371] width 80 height 46
click at [188, 285] on button "s" at bounding box center [193, 281] width 31 height 31
click at [281, 238] on button "l" at bounding box center [280, 237] width 31 height 31
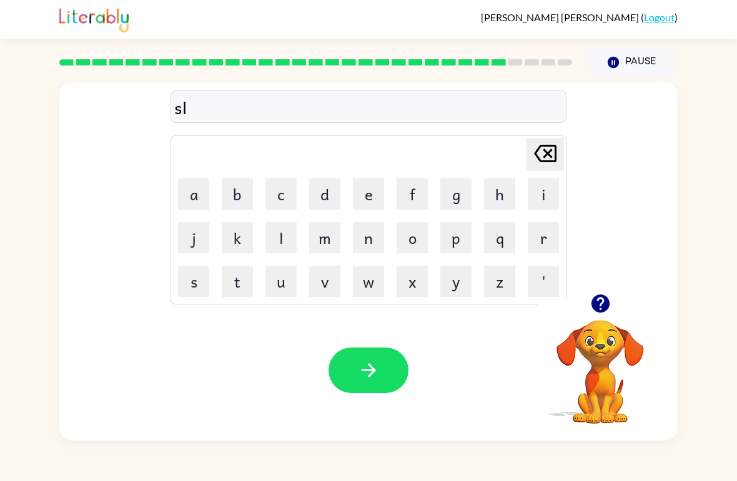
click at [541, 204] on button "i" at bounding box center [543, 194] width 31 height 31
click at [231, 287] on button "t" at bounding box center [237, 281] width 31 height 31
click at [373, 188] on button "e" at bounding box center [368, 194] width 31 height 31
click at [360, 388] on button "button" at bounding box center [368, 371] width 80 height 46
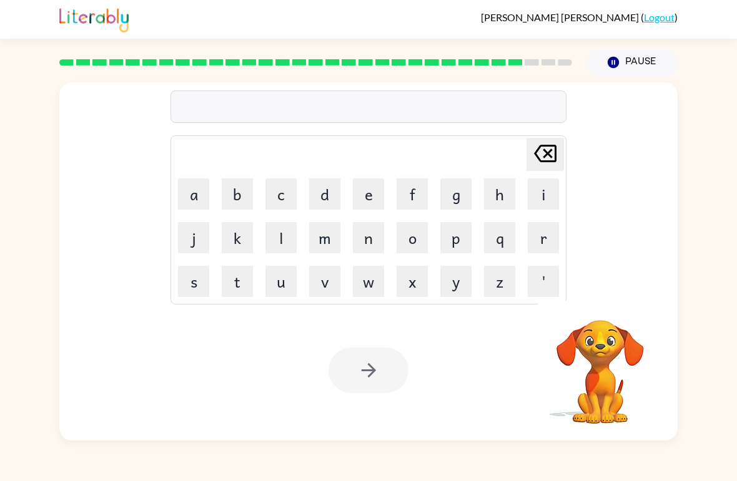
click at [280, 281] on button "u" at bounding box center [280, 281] width 31 height 31
click at [370, 237] on button "n" at bounding box center [368, 237] width 31 height 31
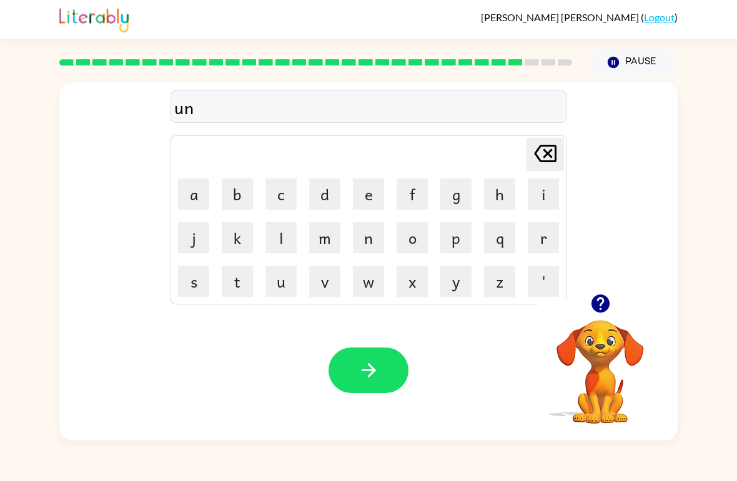
click at [547, 187] on button "i" at bounding box center [543, 194] width 31 height 31
click at [320, 290] on button "v" at bounding box center [324, 281] width 31 height 31
click at [366, 202] on button "e" at bounding box center [368, 194] width 31 height 31
click at [546, 241] on button "r" at bounding box center [543, 237] width 31 height 31
click at [197, 280] on button "s" at bounding box center [193, 281] width 31 height 31
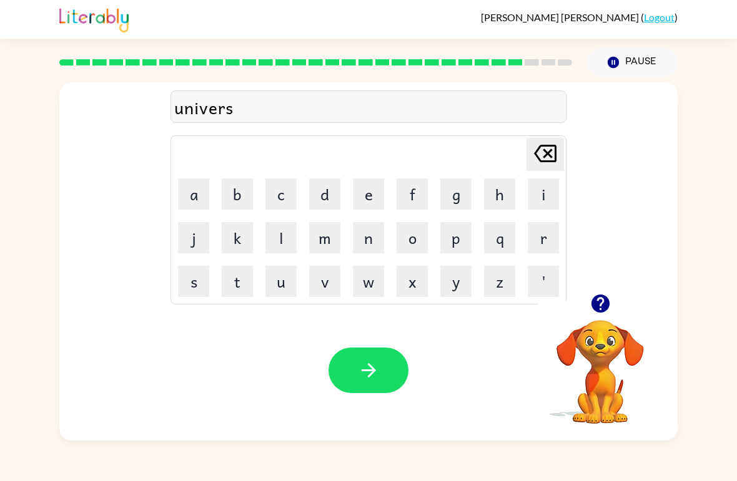
click at [199, 195] on button "a" at bounding box center [193, 194] width 31 height 31
click at [537, 227] on button "r" at bounding box center [543, 237] width 31 height 31
click at [547, 150] on icon "[PERSON_NAME] last character input" at bounding box center [545, 154] width 30 height 30
click at [290, 243] on button "l" at bounding box center [280, 237] width 31 height 31
click at [368, 375] on icon "button" at bounding box center [369, 371] width 22 height 22
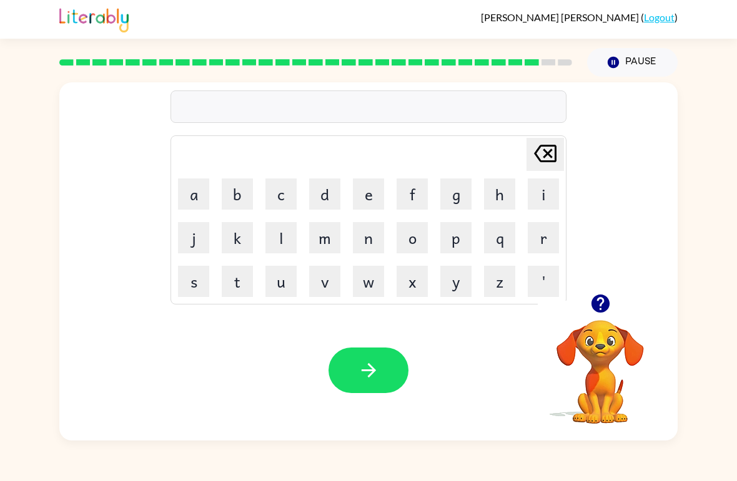
click at [540, 192] on button "i" at bounding box center [543, 194] width 31 height 31
click at [285, 232] on button "l" at bounding box center [280, 237] width 31 height 31
click at [324, 290] on button "v" at bounding box center [324, 281] width 31 height 31
click at [376, 175] on td "e" at bounding box center [368, 194] width 42 height 42
click at [365, 196] on button "e" at bounding box center [368, 194] width 31 height 31
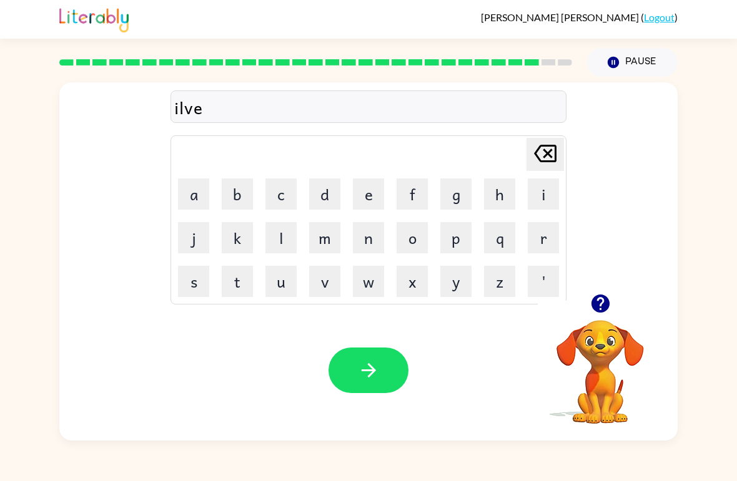
click at [536, 149] on icon "[PERSON_NAME] last character input" at bounding box center [545, 154] width 30 height 30
click at [546, 162] on icon at bounding box center [545, 153] width 22 height 17
click at [542, 179] on button "i" at bounding box center [543, 194] width 31 height 31
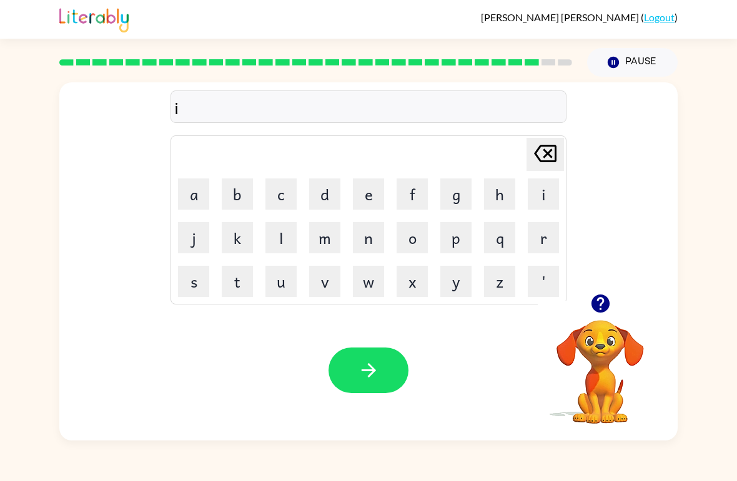
click at [559, 153] on icon "[PERSON_NAME] last character input" at bounding box center [545, 154] width 30 height 30
click at [205, 273] on button "s" at bounding box center [193, 281] width 31 height 31
click at [532, 196] on button "i" at bounding box center [543, 194] width 31 height 31
click at [270, 237] on button "l" at bounding box center [280, 237] width 31 height 31
click at [324, 280] on button "v" at bounding box center [324, 281] width 31 height 31
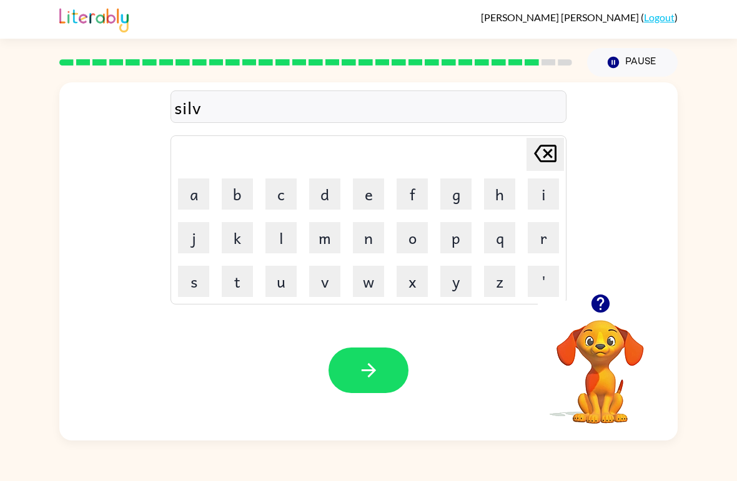
click at [371, 192] on button "e" at bounding box center [368, 194] width 31 height 31
click at [544, 231] on button "r" at bounding box center [543, 237] width 31 height 31
click at [376, 289] on button "w" at bounding box center [368, 281] width 31 height 31
click at [373, 190] on button "e" at bounding box center [368, 194] width 31 height 31
click at [551, 235] on button "r" at bounding box center [543, 237] width 31 height 31
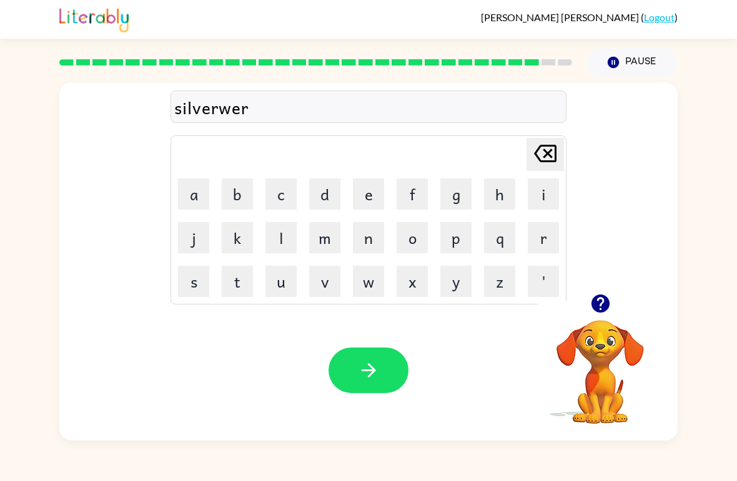
click at [356, 190] on button "e" at bounding box center [368, 194] width 31 height 31
click at [369, 363] on icon "button" at bounding box center [369, 371] width 22 height 22
click at [539, 192] on button "i" at bounding box center [543, 194] width 31 height 31
click at [365, 242] on button "n" at bounding box center [368, 237] width 31 height 31
click at [285, 194] on button "c" at bounding box center [280, 194] width 31 height 31
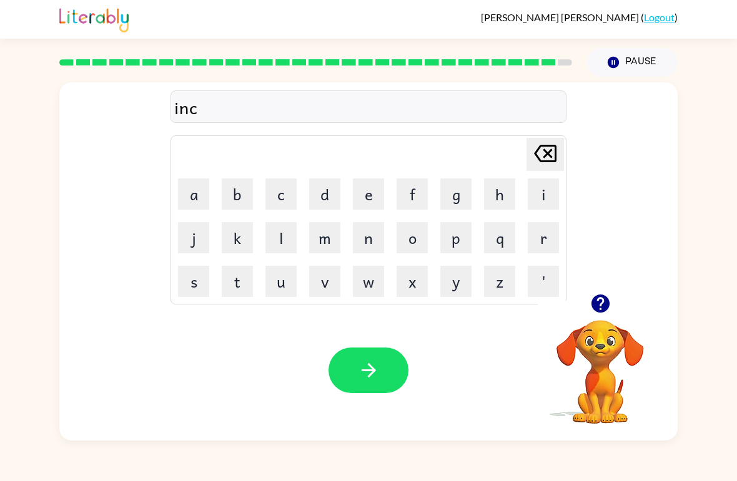
click at [397, 259] on table "[PERSON_NAME] last character input a b c d e f g h i j k l m n o p q r s t u v …" at bounding box center [368, 220] width 395 height 168
click at [408, 244] on button "o" at bounding box center [411, 237] width 31 height 31
click at [278, 287] on button "u" at bounding box center [280, 281] width 31 height 31
click at [363, 245] on button "n" at bounding box center [368, 237] width 31 height 31
click at [232, 293] on button "t" at bounding box center [237, 281] width 31 height 31
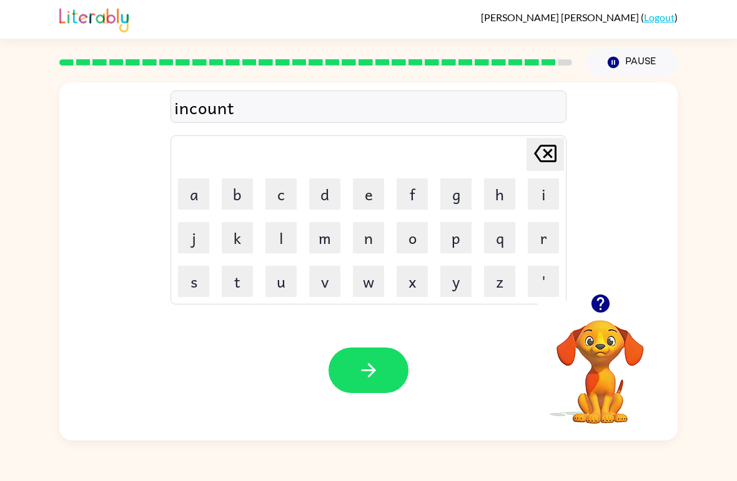
click at [363, 191] on button "e" at bounding box center [368, 194] width 31 height 31
click at [535, 240] on button "r" at bounding box center [543, 237] width 31 height 31
click at [383, 351] on button "button" at bounding box center [368, 371] width 80 height 46
